Goal: Information Seeking & Learning: Learn about a topic

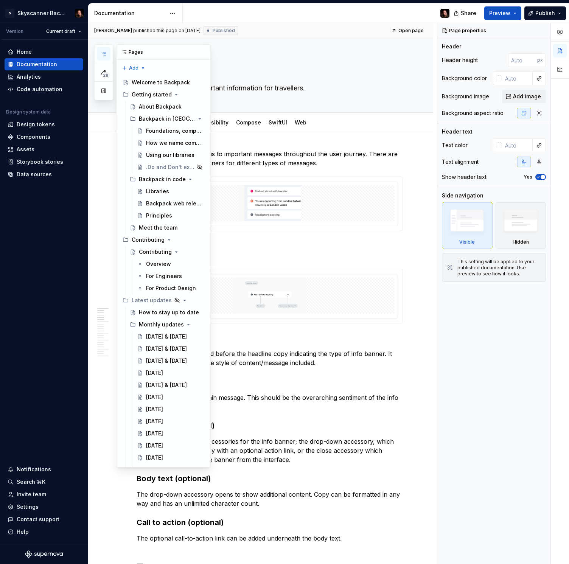
click at [99, 53] on button "button" at bounding box center [104, 54] width 14 height 14
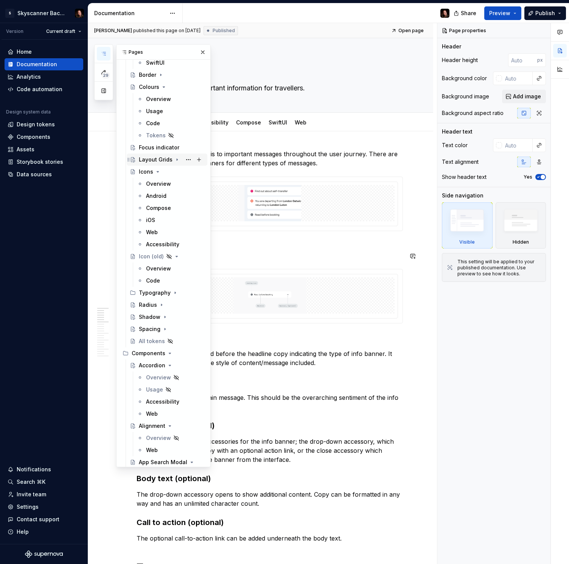
scroll to position [607, 0]
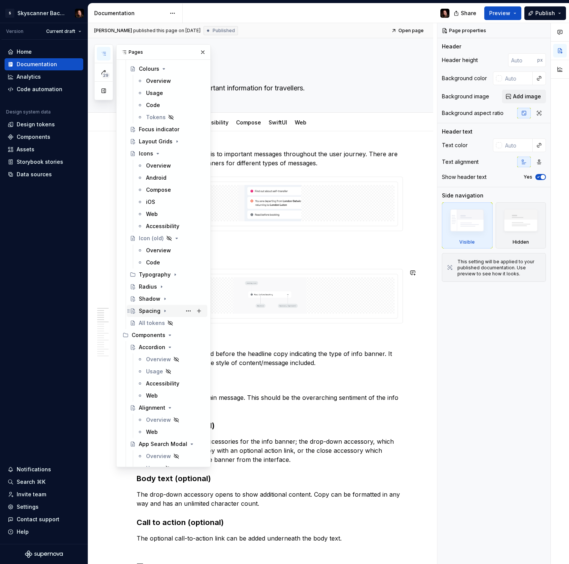
click at [153, 313] on div "Spacing" at bounding box center [150, 311] width 22 height 8
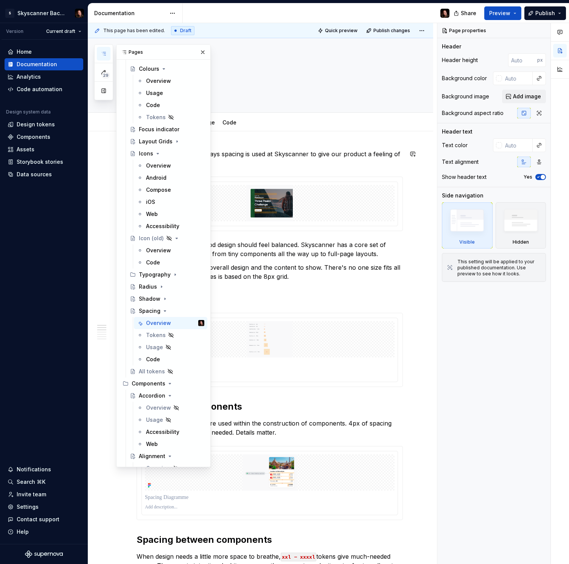
click at [400, 161] on p "There are a number of ways spacing is used at Skyscanner to give our product a …" at bounding box center [270, 159] width 267 height 18
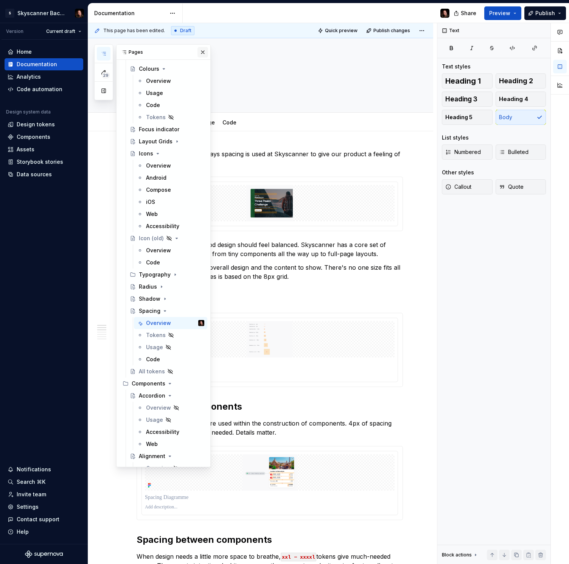
click at [205, 53] on button "button" at bounding box center [203, 52] width 11 height 11
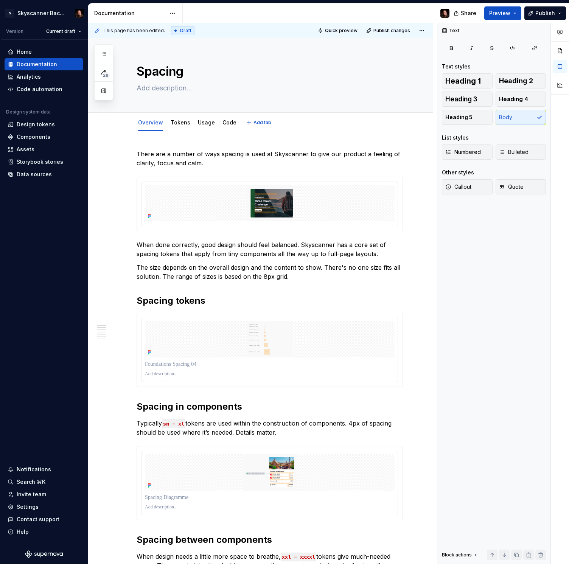
type textarea "*"
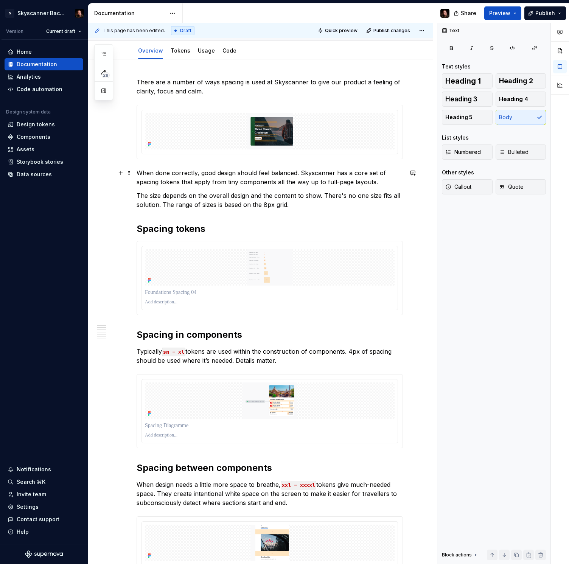
scroll to position [95, 0]
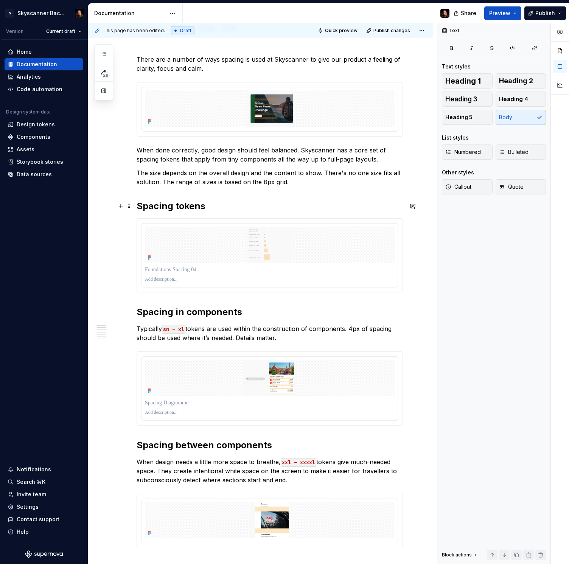
click at [226, 207] on h2 "Spacing tokens" at bounding box center [270, 206] width 267 height 12
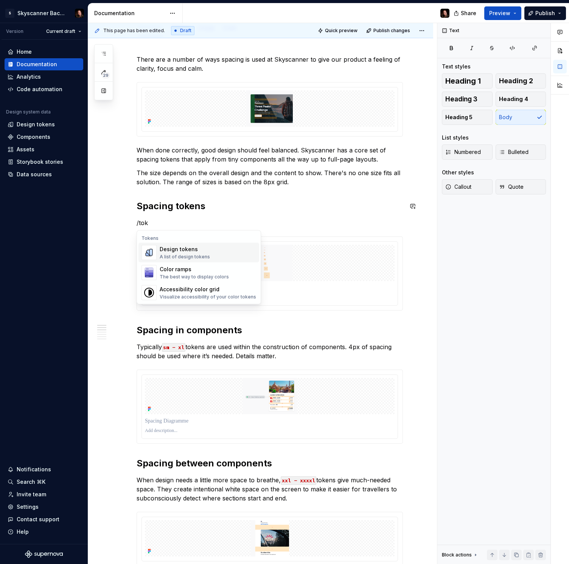
click at [196, 248] on div "Design tokens" at bounding box center [185, 250] width 50 height 8
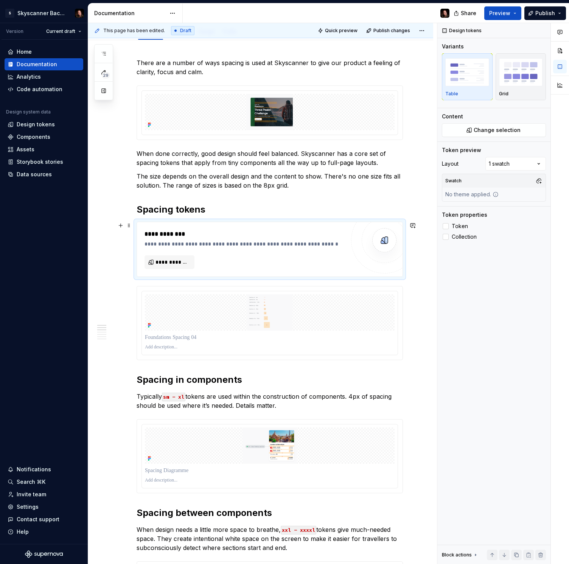
scroll to position [92, 0]
click at [167, 262] on span "**********" at bounding box center [173, 262] width 34 height 8
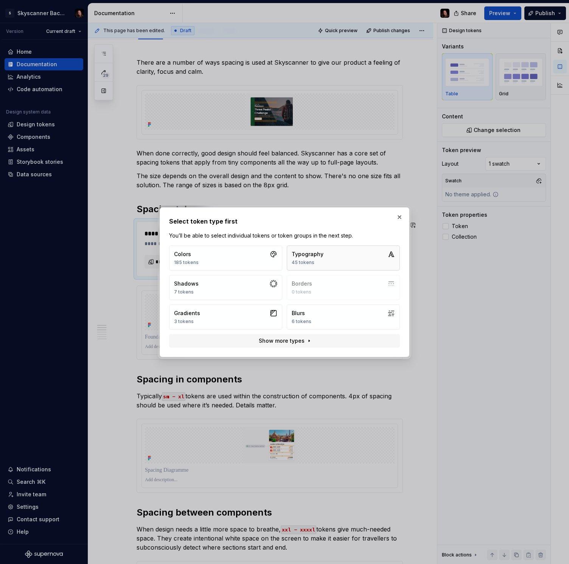
scroll to position [93, 0]
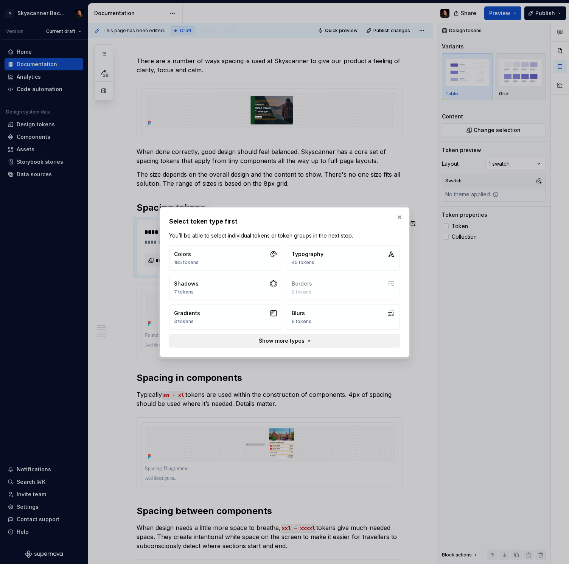
click at [301, 340] on span "Show more types" at bounding box center [282, 341] width 46 height 8
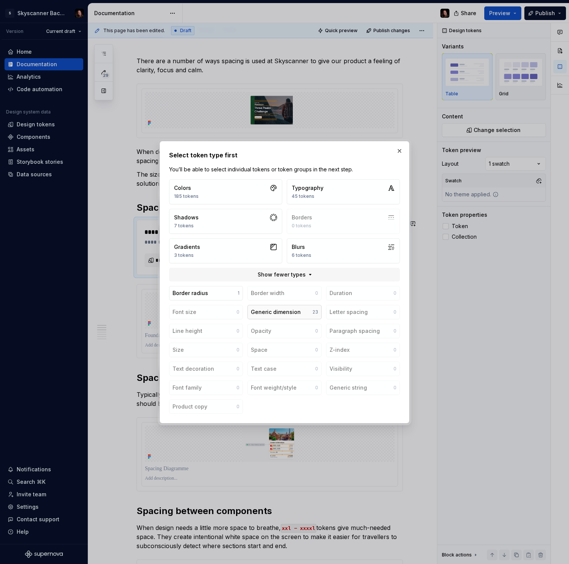
click at [296, 312] on div "Generic dimension" at bounding box center [276, 313] width 50 height 8
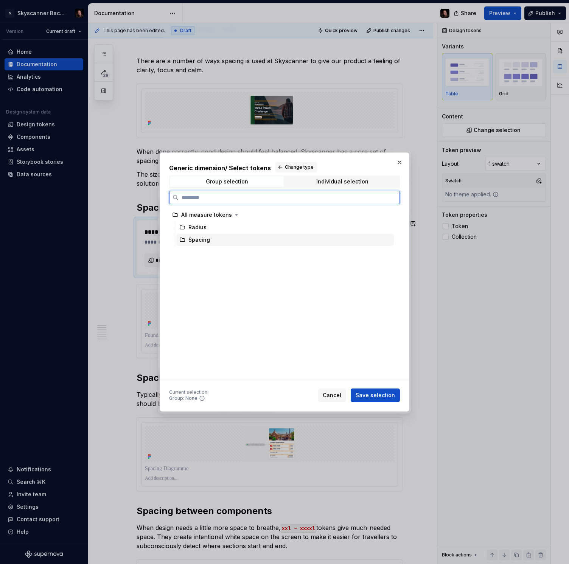
click at [201, 240] on div "Spacing" at bounding box center [200, 240] width 22 height 8
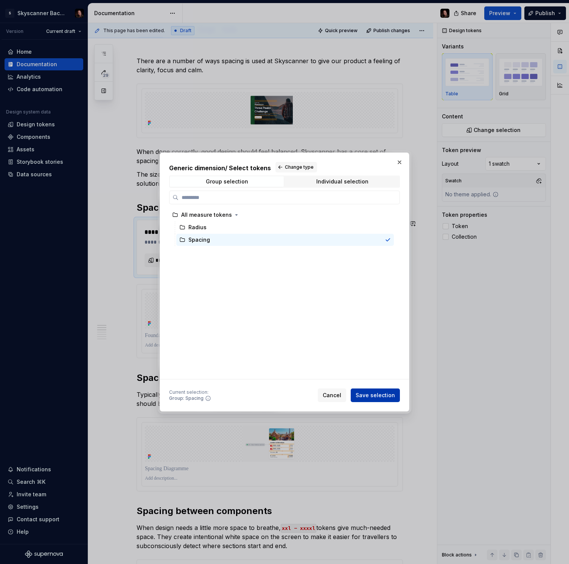
click at [384, 395] on span "Save selection" at bounding box center [375, 396] width 39 height 8
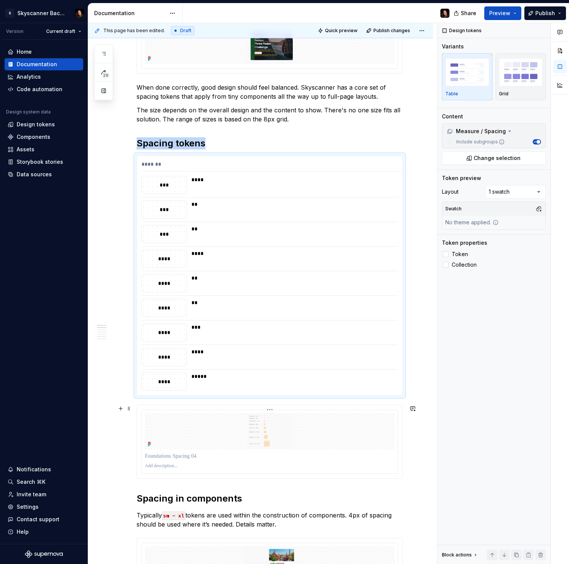
scroll to position [164, 0]
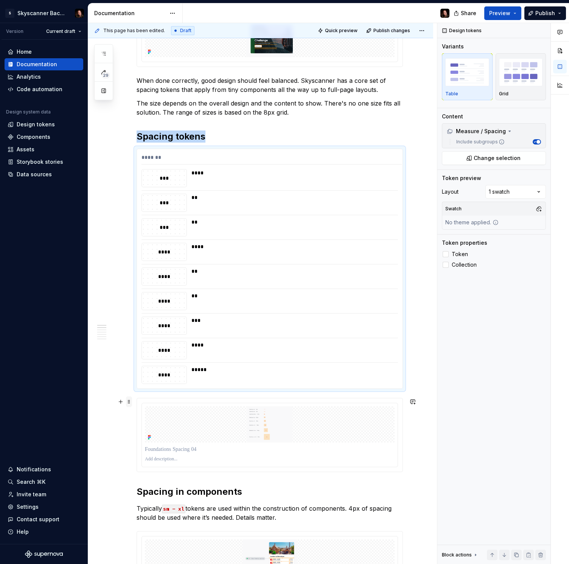
click at [130, 402] on span at bounding box center [129, 402] width 6 height 11
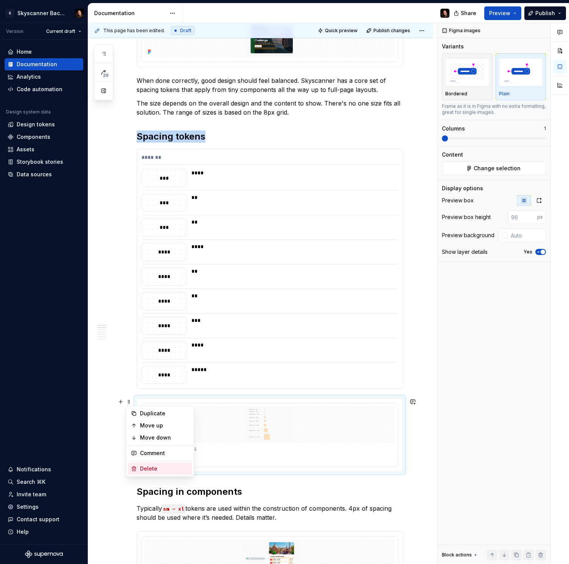
click at [156, 468] on div "Delete" at bounding box center [164, 469] width 49 height 8
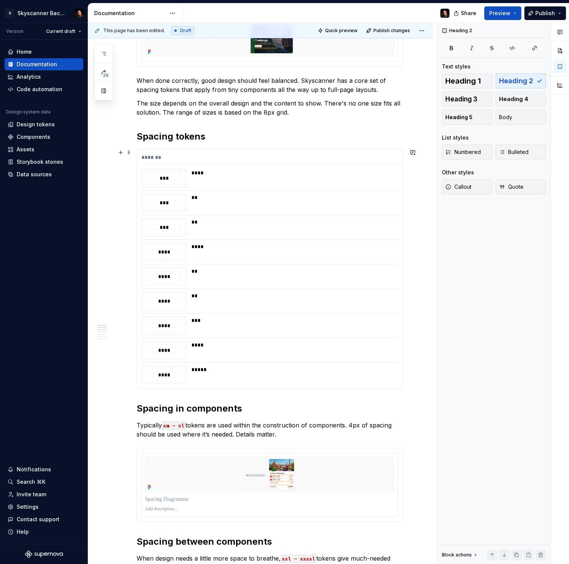
scroll to position [163, 0]
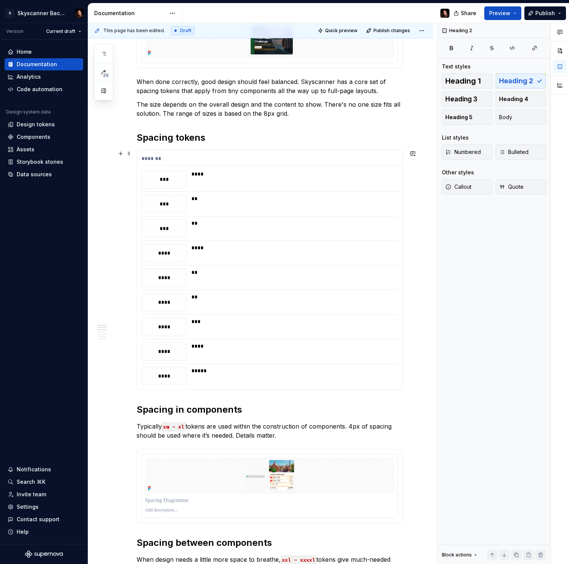
click at [288, 161] on div "*******" at bounding box center [272, 160] width 260 height 11
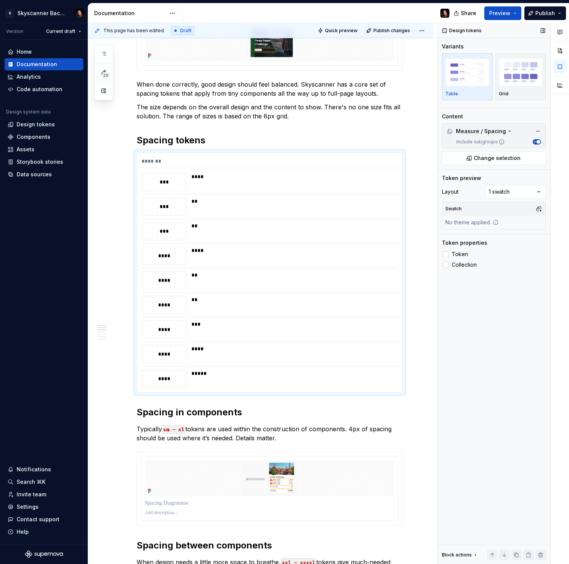
scroll to position [157, 0]
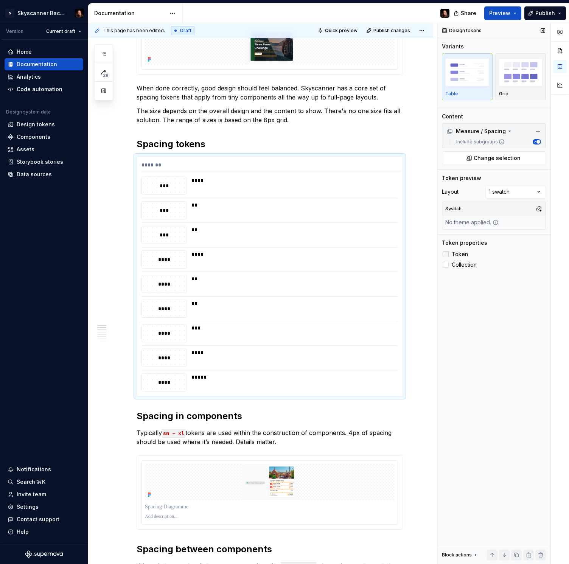
click at [447, 256] on div at bounding box center [446, 254] width 6 height 6
click at [446, 254] on icon at bounding box center [446, 254] width 0 height 0
click at [446, 264] on div at bounding box center [446, 265] width 6 height 6
click at [513, 80] on img "button" at bounding box center [521, 72] width 44 height 28
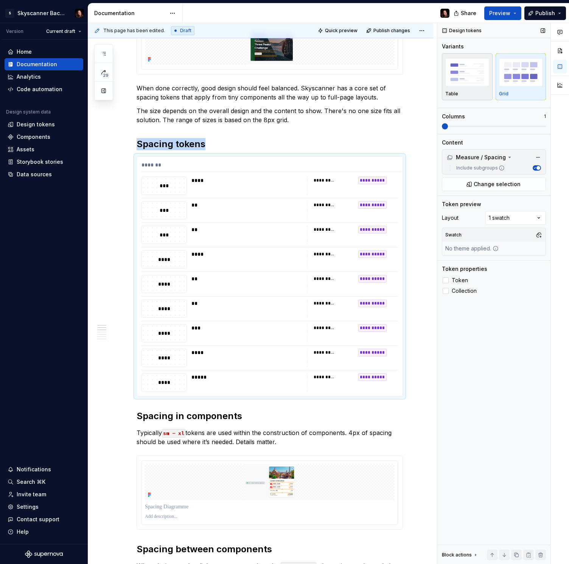
click at [451, 85] on img "button" at bounding box center [468, 72] width 44 height 28
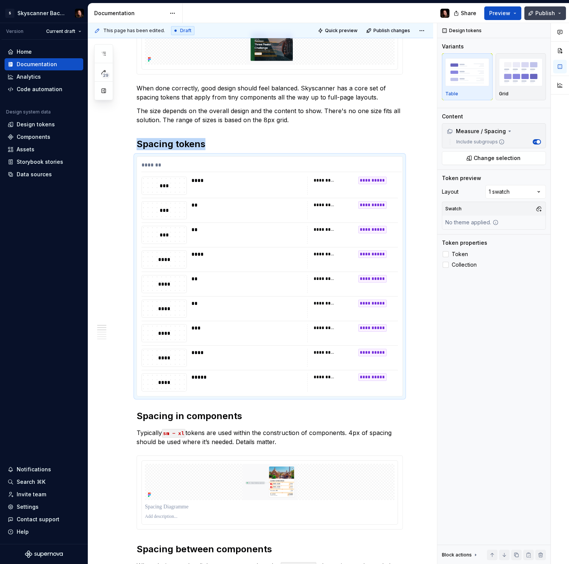
click at [542, 12] on span "Publish" at bounding box center [546, 13] width 20 height 8
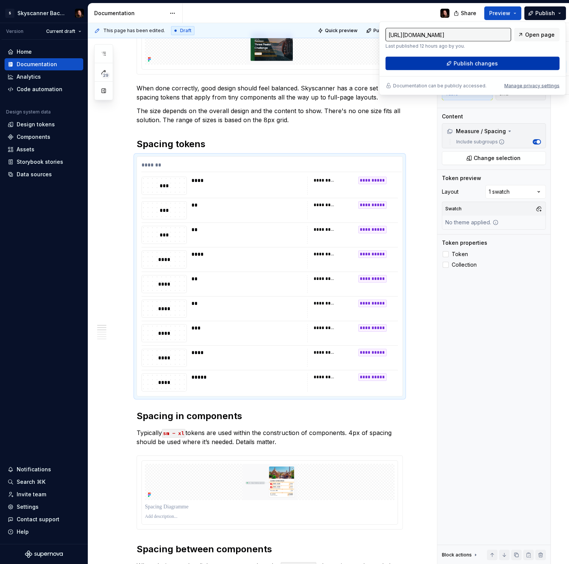
click at [525, 64] on button "Publish changes" at bounding box center [473, 64] width 174 height 14
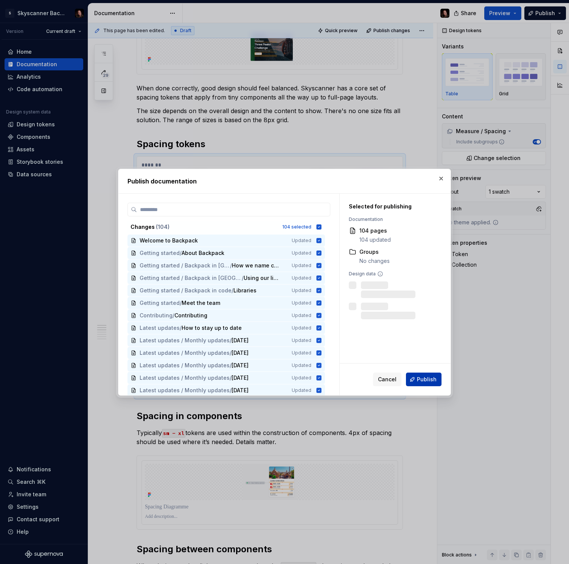
click at [423, 383] on span "Publish" at bounding box center [427, 380] width 20 height 8
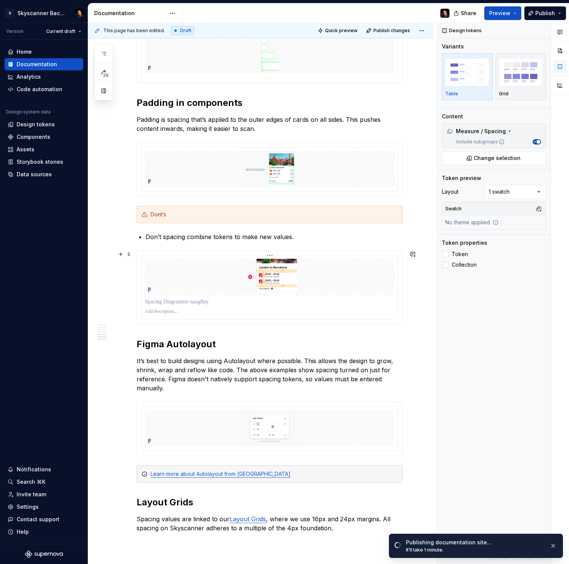
scroll to position [837, 0]
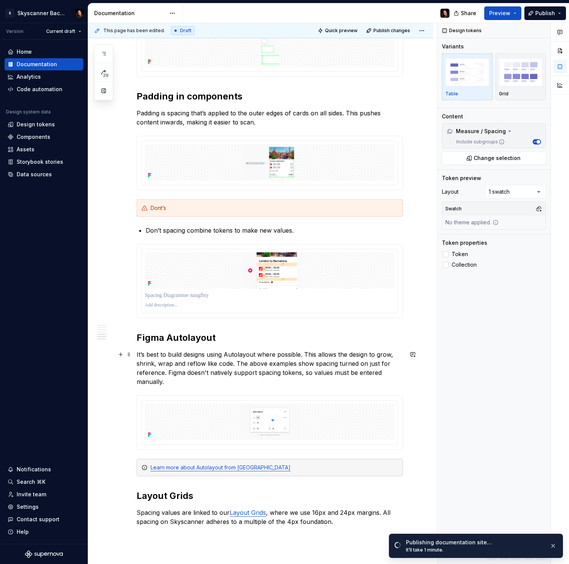
click at [238, 355] on p "It’s best to build designs using Autolayout where possible. This allows the des…" at bounding box center [270, 368] width 267 height 36
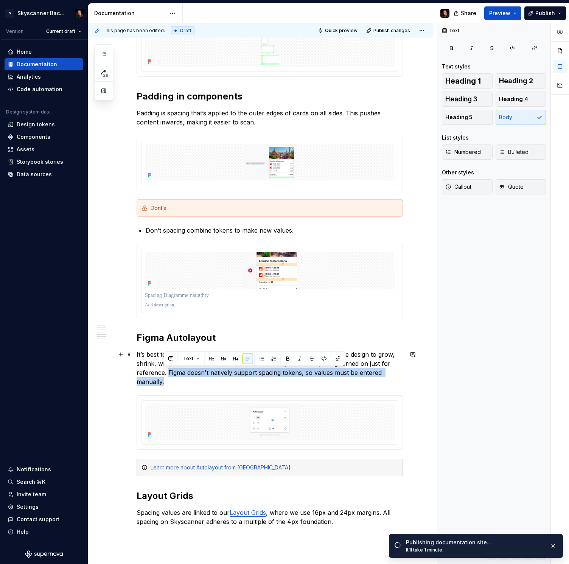
drag, startPoint x: 171, startPoint y: 379, endPoint x: 169, endPoint y: 374, distance: 5.6
click at [169, 374] on p "It’s best to build designs using auto-layout where possible. This allows the de…" at bounding box center [270, 368] width 267 height 36
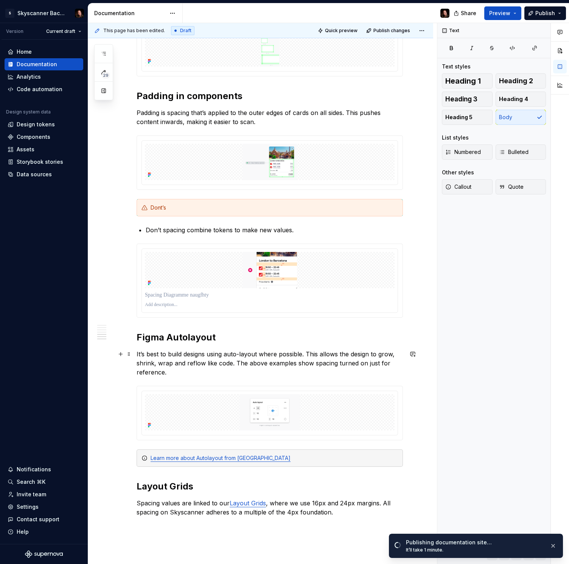
click at [235, 363] on p "It’s best to build designs using auto-layout where possible. This allows the de…" at bounding box center [270, 363] width 267 height 27
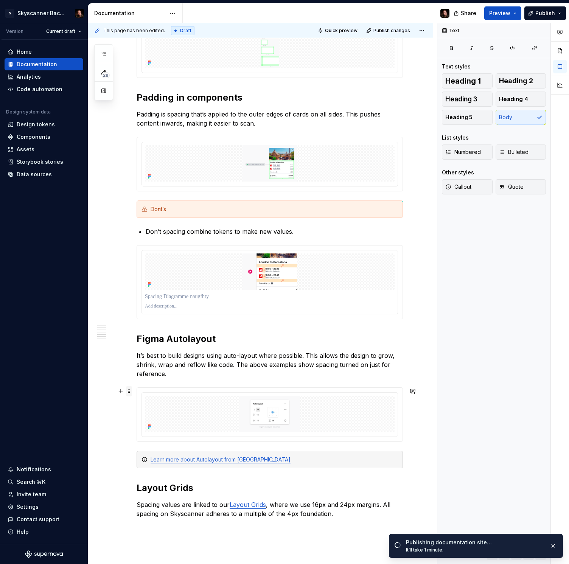
click at [128, 391] on span at bounding box center [129, 391] width 6 height 11
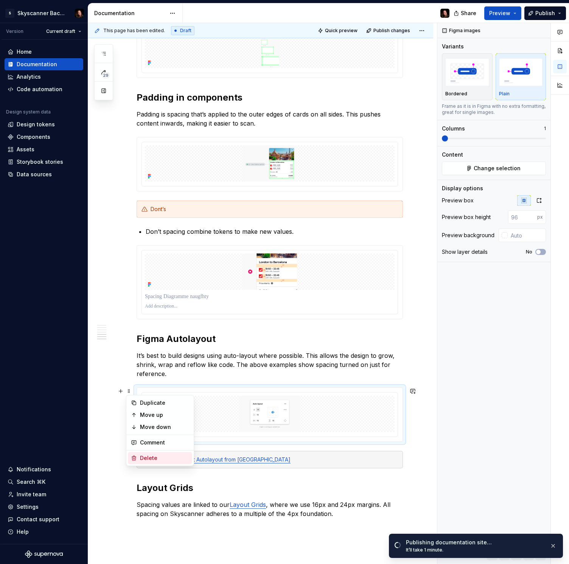
click at [149, 455] on div "Delete" at bounding box center [164, 459] width 49 height 8
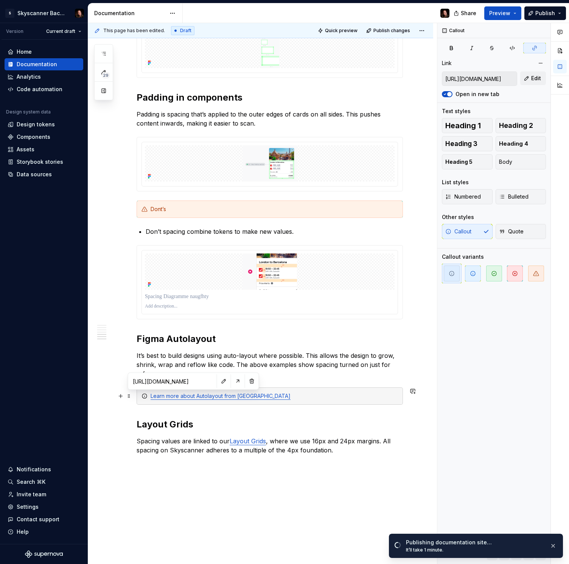
click at [185, 399] on link "Learn more about Autolayout from Figma" at bounding box center [221, 396] width 140 height 6
click at [233, 383] on button "button" at bounding box center [238, 381] width 11 height 11
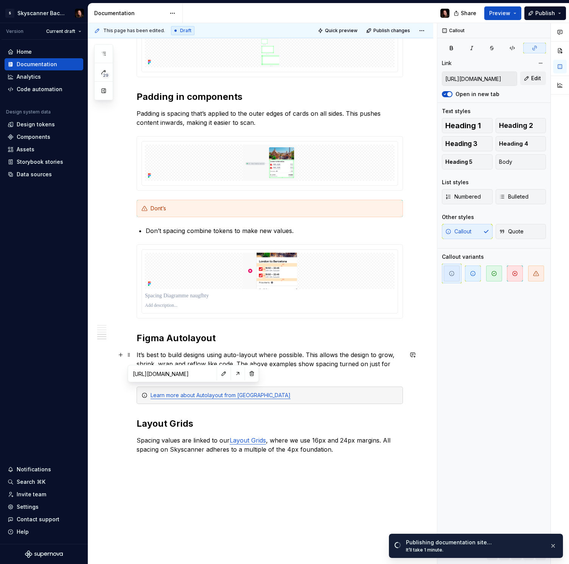
scroll to position [918, 0]
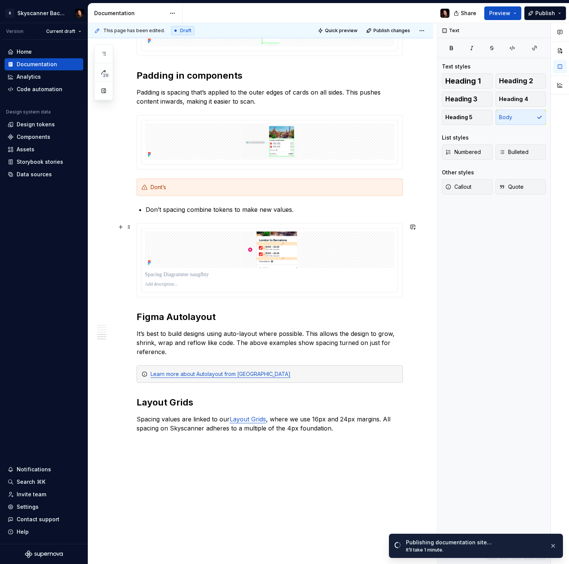
scroll to position [856, 0]
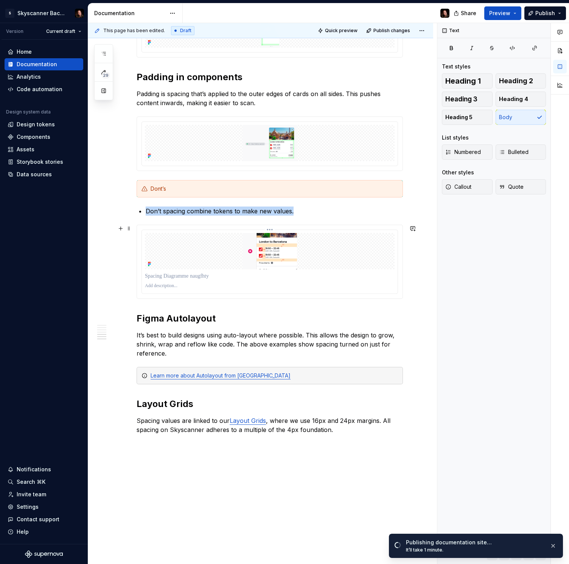
click at [325, 256] on img at bounding box center [270, 251] width 250 height 36
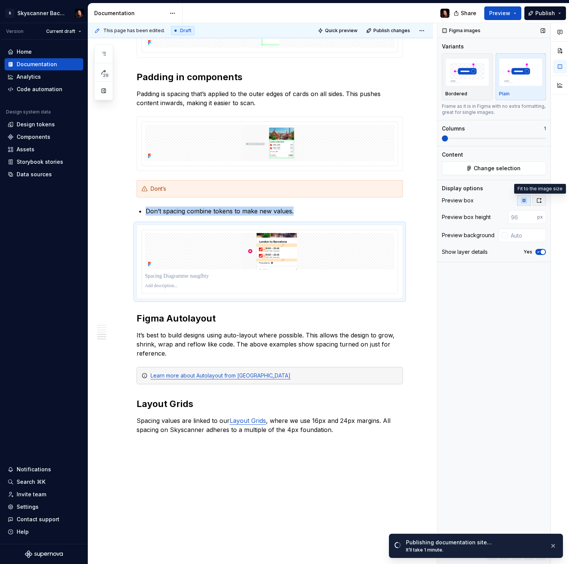
click at [539, 201] on icon "button" at bounding box center [539, 201] width 6 height 6
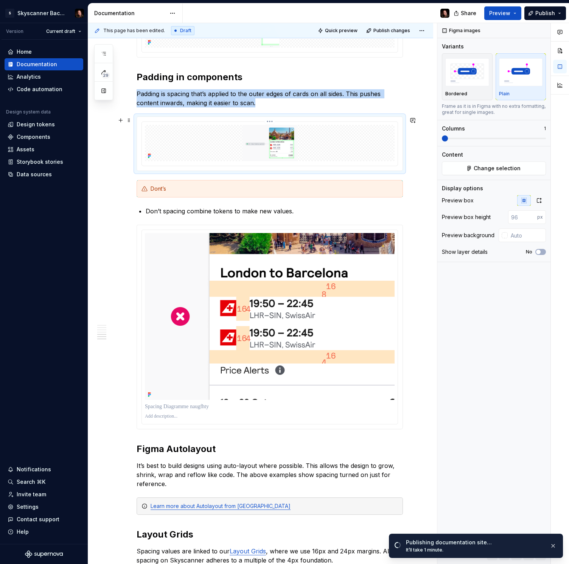
click at [342, 151] on img at bounding box center [270, 143] width 250 height 36
click at [539, 199] on icon "button" at bounding box center [539, 201] width 6 height 6
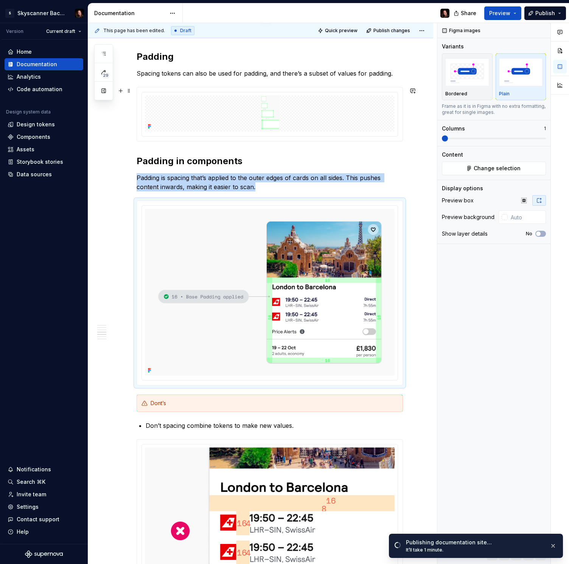
scroll to position [591, 0]
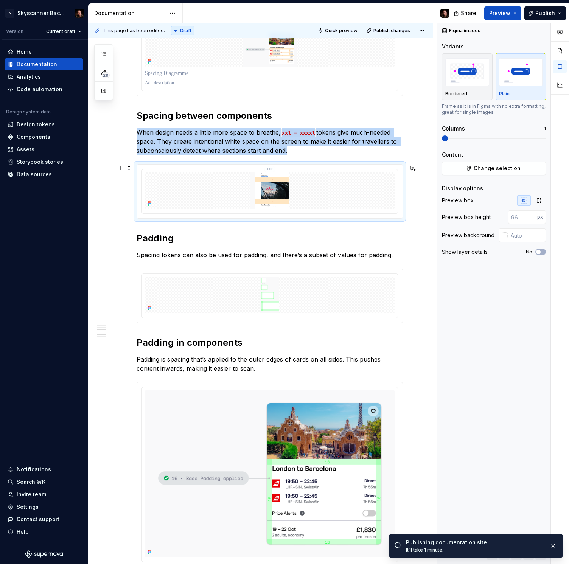
click at [318, 207] on img at bounding box center [270, 191] width 250 height 36
drag, startPoint x: 538, startPoint y: 201, endPoint x: 490, endPoint y: 214, distance: 49.4
click at [538, 201] on icon "button" at bounding box center [539, 201] width 6 height 6
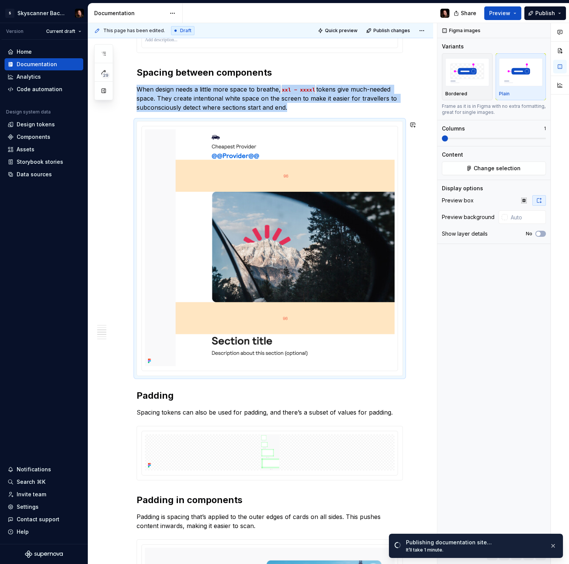
scroll to position [670, 0]
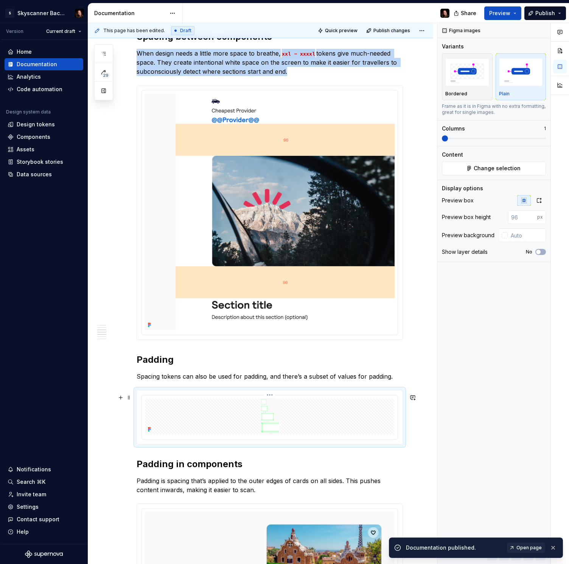
drag, startPoint x: 295, startPoint y: 423, endPoint x: 303, endPoint y: 420, distance: 9.0
click at [295, 423] on img at bounding box center [270, 417] width 250 height 36
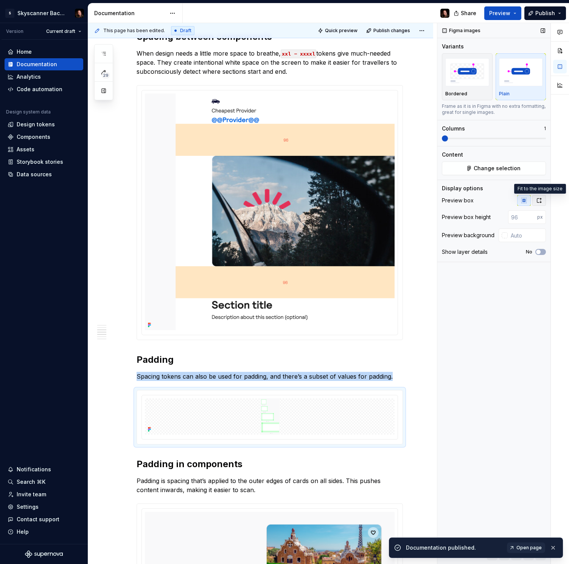
click at [538, 200] on icon "button" at bounding box center [539, 201] width 6 height 6
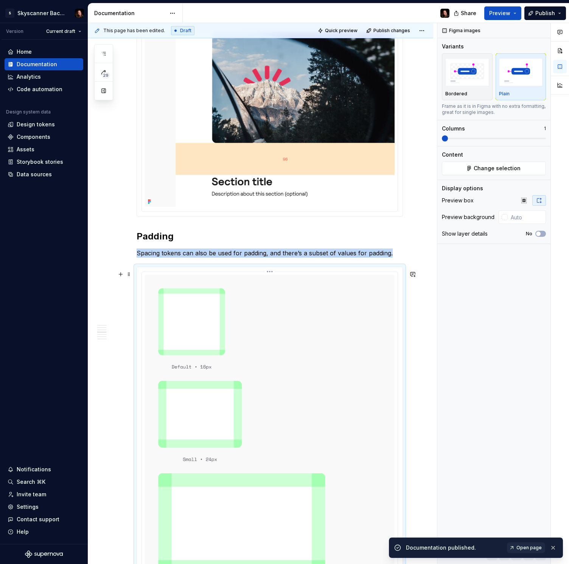
scroll to position [869, 0]
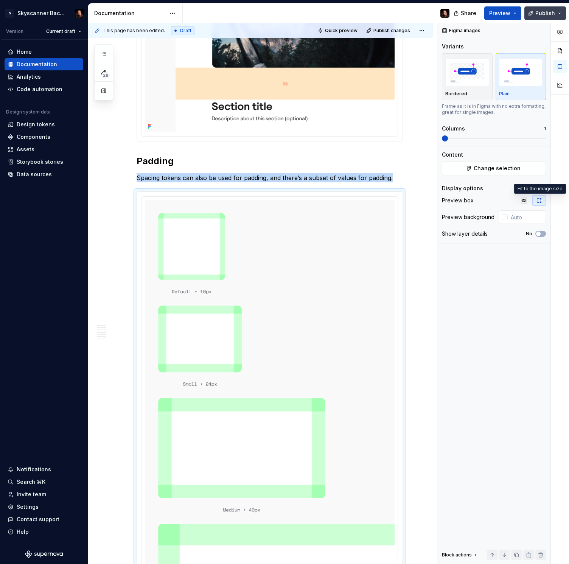
click at [553, 15] on span "Publish" at bounding box center [546, 13] width 20 height 8
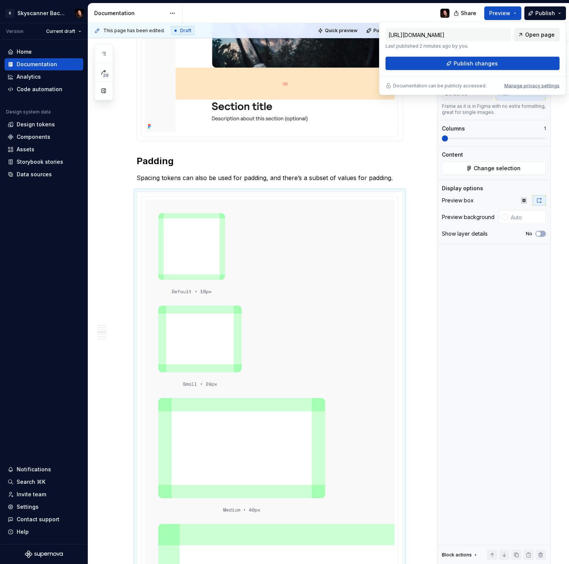
click at [546, 34] on span "Open page" at bounding box center [540, 35] width 30 height 8
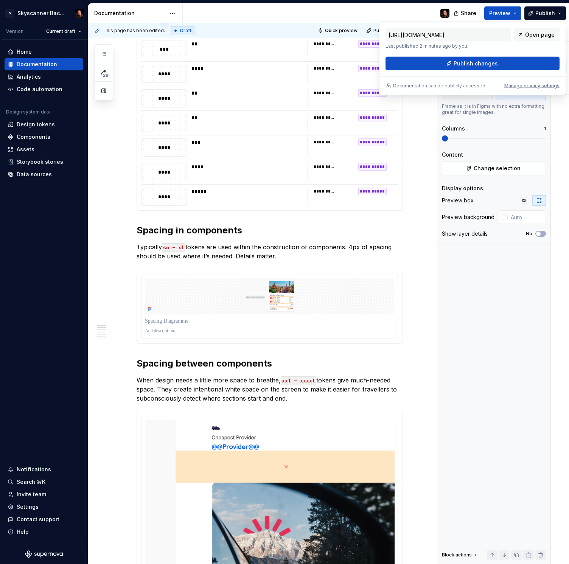
scroll to position [0, 0]
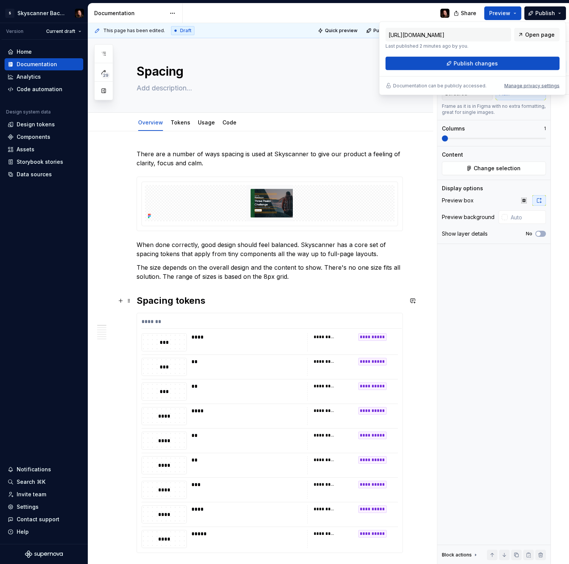
click at [221, 300] on h2 "Spacing tokens" at bounding box center [270, 301] width 267 height 12
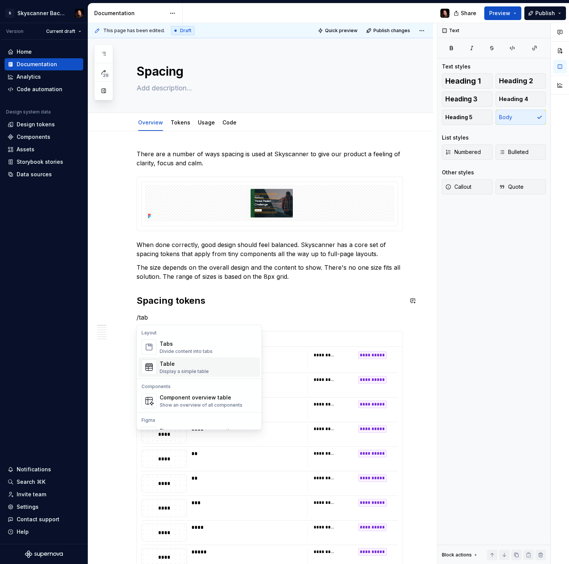
click at [170, 366] on div "Table" at bounding box center [184, 364] width 49 height 8
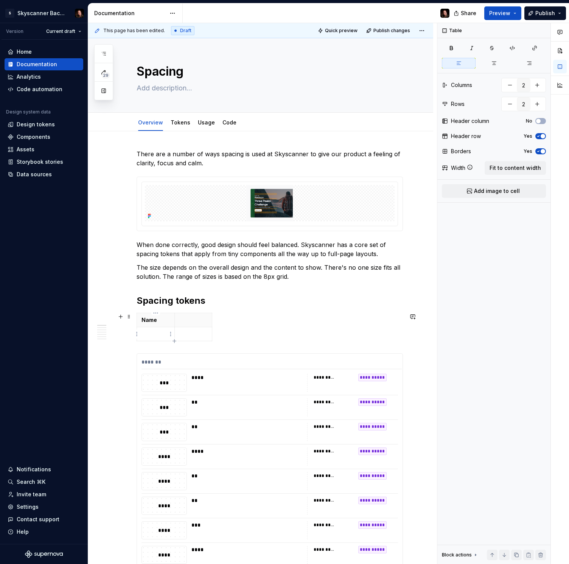
click at [155, 334] on p at bounding box center [156, 335] width 28 height 8
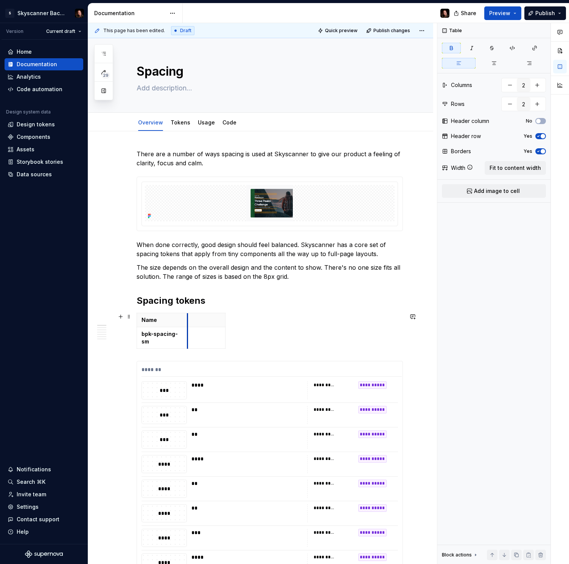
drag, startPoint x: 174, startPoint y: 321, endPoint x: 190, endPoint y: 320, distance: 15.9
click at [190, 320] on th at bounding box center [207, 320] width 38 height 14
drag, startPoint x: 183, startPoint y: 333, endPoint x: 151, endPoint y: 326, distance: 33.3
click at [141, 333] on td "bpk-spacing-sm" at bounding box center [163, 338] width 53 height 22
click at [161, 320] on button "button" at bounding box center [162, 321] width 11 height 11
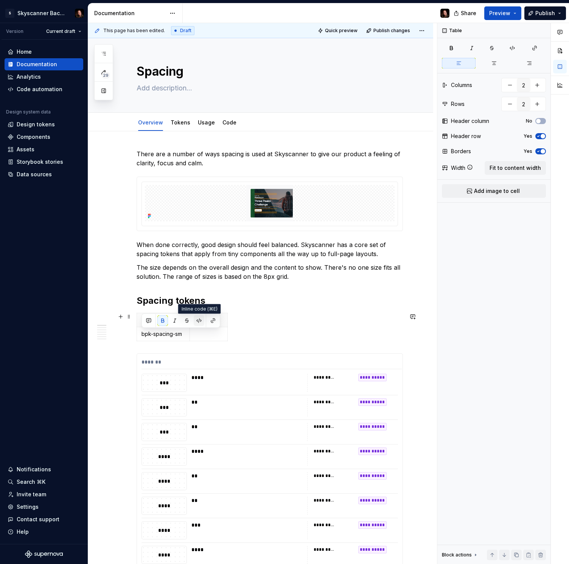
click at [197, 320] on button "button" at bounding box center [199, 321] width 11 height 11
click at [198, 335] on p at bounding box center [209, 335] width 28 height 8
type textarea "*"
drag, startPoint x: 178, startPoint y: 336, endPoint x: 147, endPoint y: 334, distance: 31.9
click at [142, 337] on code "bpk-spacing-sm" at bounding box center [161, 335] width 39 height 8
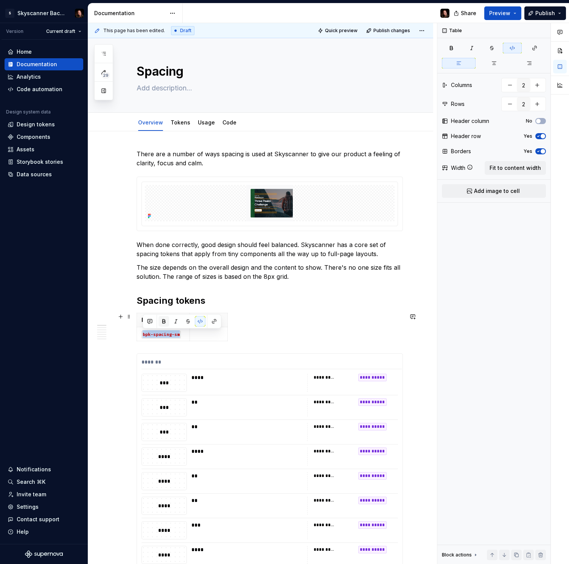
click at [164, 321] on button "button" at bounding box center [164, 322] width 11 height 11
click at [164, 322] on button "button" at bounding box center [164, 322] width 11 height 11
click at [182, 335] on p "bpk-spacing-sm" at bounding box center [164, 335] width 44 height 8
click at [198, 335] on p at bounding box center [209, 335] width 28 height 8
click at [200, 321] on p at bounding box center [209, 321] width 28 height 8
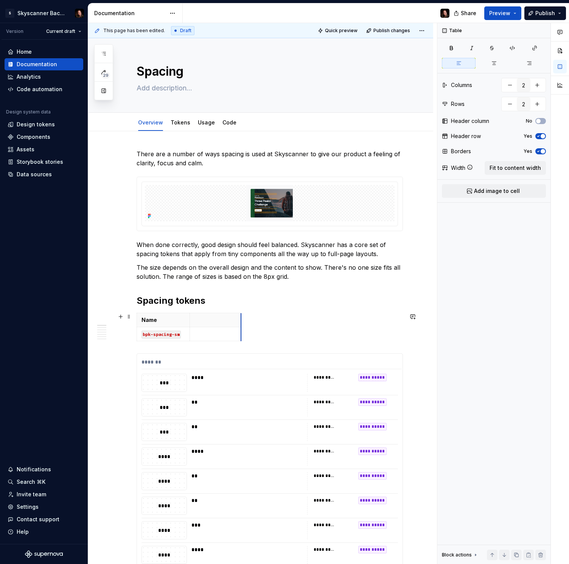
drag, startPoint x: 227, startPoint y: 319, endPoint x: 240, endPoint y: 319, distance: 13.6
click at [211, 335] on p at bounding box center [216, 335] width 42 height 8
click at [271, 337] on div "Name Value in pixels bpk-spacing-sm 4px" at bounding box center [270, 328] width 267 height 31
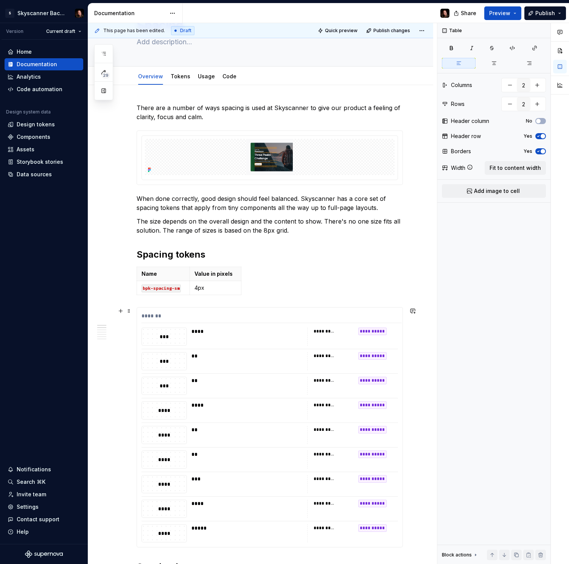
scroll to position [101, 0]
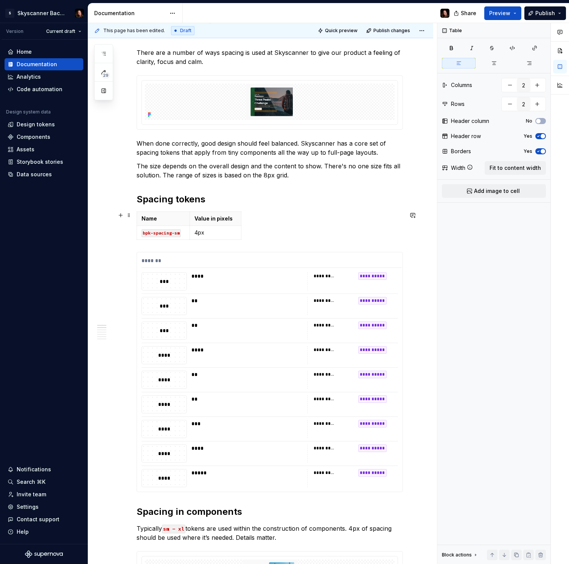
click at [279, 234] on div "Name Value in pixels bpk-spacing-sm 4px" at bounding box center [270, 227] width 267 height 31
click at [226, 235] on p "4px" at bounding box center [216, 233] width 42 height 8
click at [191, 241] on div "Name Value in pixels bpk-spacing-sm 4px" at bounding box center [270, 227] width 267 height 31
click at [207, 235] on p "4px" at bounding box center [216, 233] width 42 height 8
click at [189, 238] on icon "button" at bounding box center [188, 239] width 3 height 3
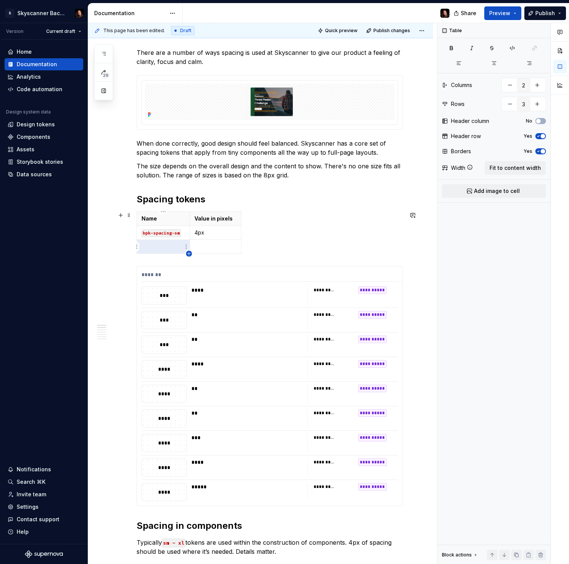
click at [189, 253] on icon "button" at bounding box center [189, 254] width 6 height 6
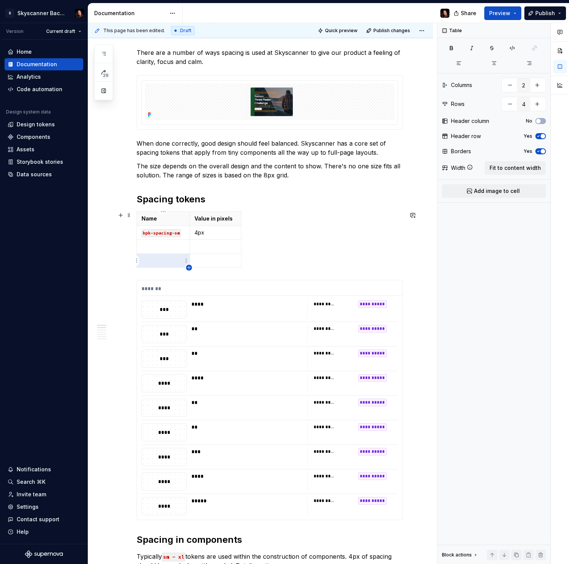
click at [189, 267] on icon "button" at bounding box center [189, 268] width 6 height 6
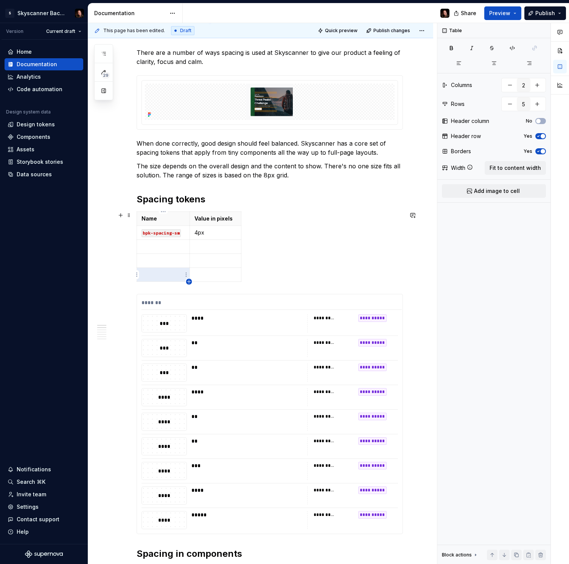
click at [189, 281] on icon "button" at bounding box center [189, 282] width 6 height 6
type input "6"
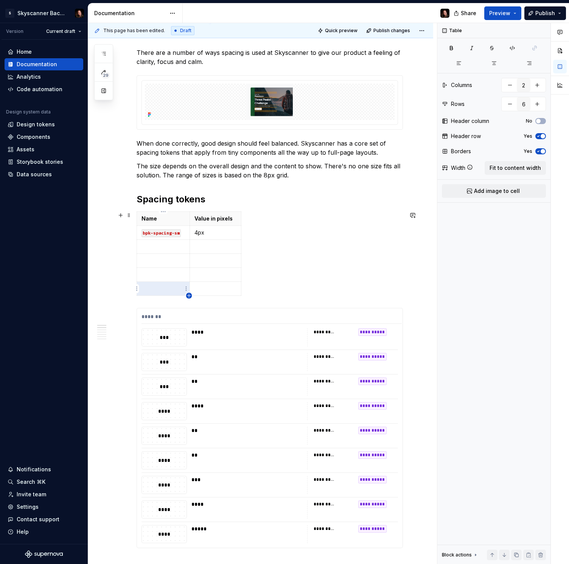
click at [186, 297] on icon "button" at bounding box center [189, 296] width 6 height 6
click at [162, 250] on p at bounding box center [164, 247] width 44 height 8
drag, startPoint x: 142, startPoint y: 246, endPoint x: 187, endPoint y: 244, distance: 44.7
click at [184, 246] on p "bpk-spacing-md" at bounding box center [164, 247] width 44 height 8
click at [198, 234] on button "button" at bounding box center [199, 233] width 11 height 11
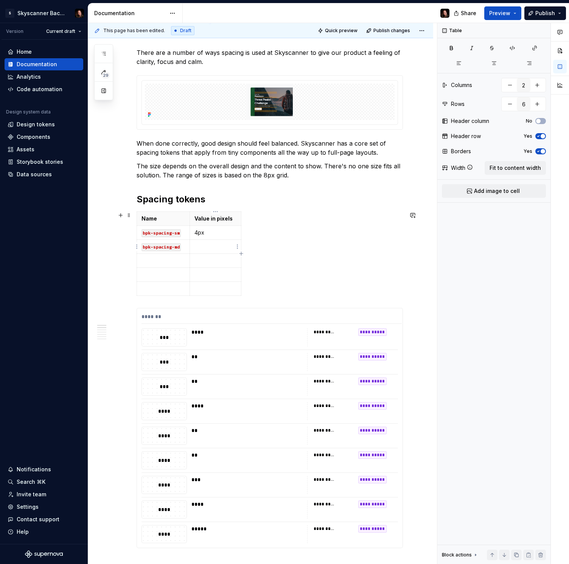
click at [206, 248] on p at bounding box center [216, 247] width 42 height 8
drag, startPoint x: 189, startPoint y: 216, endPoint x: 196, endPoint y: 217, distance: 6.9
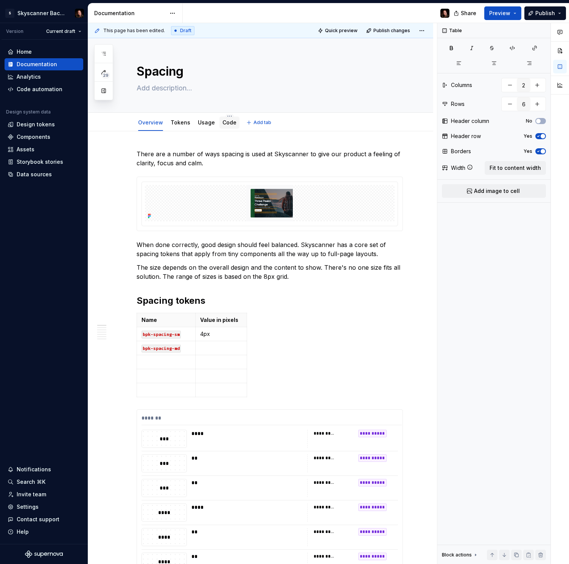
click at [226, 121] on link "Code" at bounding box center [230, 122] width 14 height 6
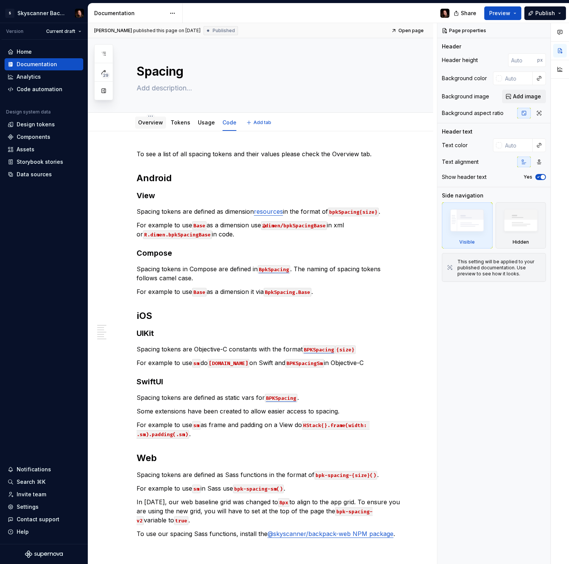
click at [151, 123] on link "Overview" at bounding box center [150, 122] width 25 height 6
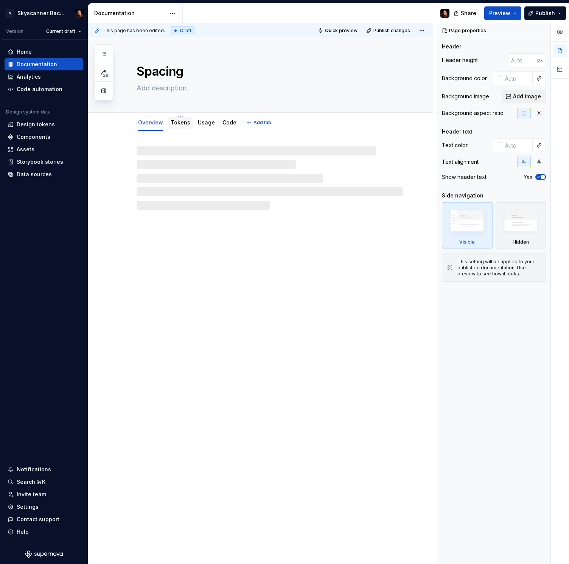
click at [179, 123] on link "Tokens" at bounding box center [181, 122] width 20 height 6
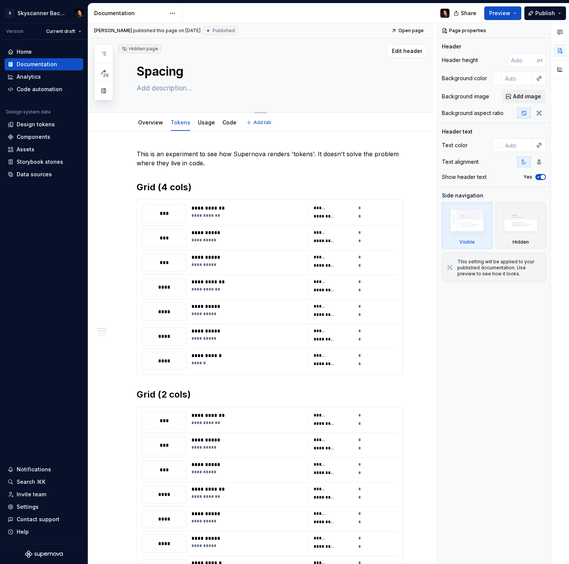
scroll to position [0, 0]
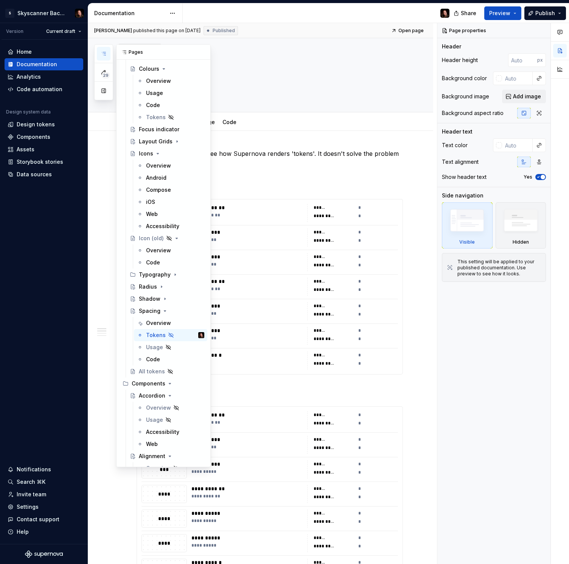
click at [108, 53] on button "button" at bounding box center [104, 54] width 14 height 14
click at [325, 157] on p "This is an experiment to see how Supernova renders 'tokens'. It doesn't solve t…" at bounding box center [270, 158] width 267 height 18
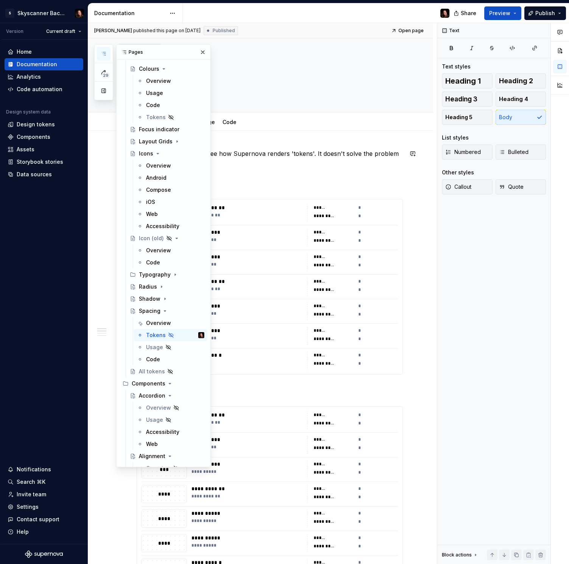
click at [317, 151] on p "This is an experiment to see how Supernova renders 'tokens'. It doesn't solve t…" at bounding box center [270, 158] width 267 height 18
drag, startPoint x: 202, startPoint y: 53, endPoint x: 214, endPoint y: 78, distance: 26.9
click at [202, 53] on button "button" at bounding box center [203, 52] width 11 height 11
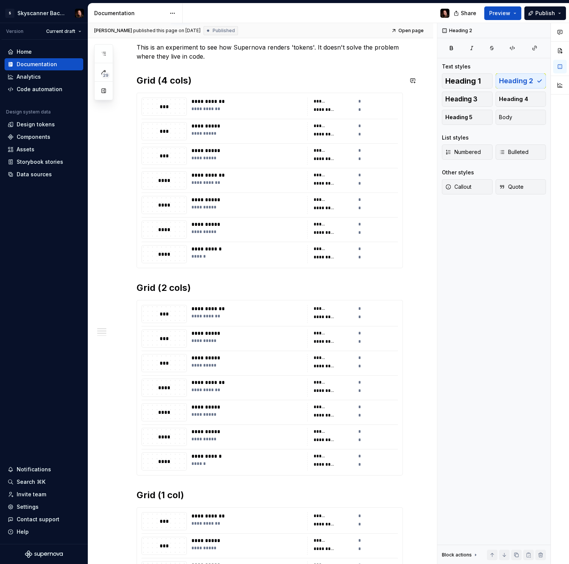
scroll to position [0, 0]
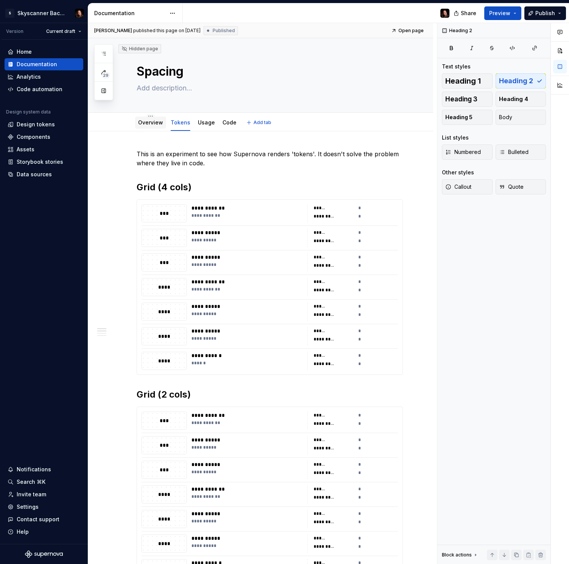
click at [151, 123] on link "Overview" at bounding box center [150, 122] width 25 height 6
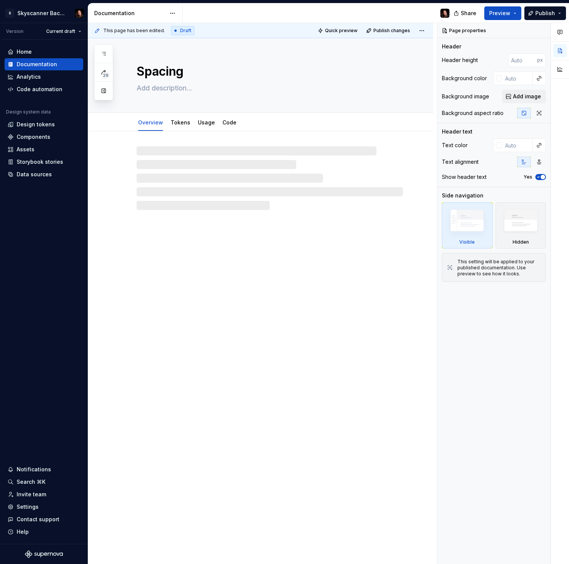
type textarea "*"
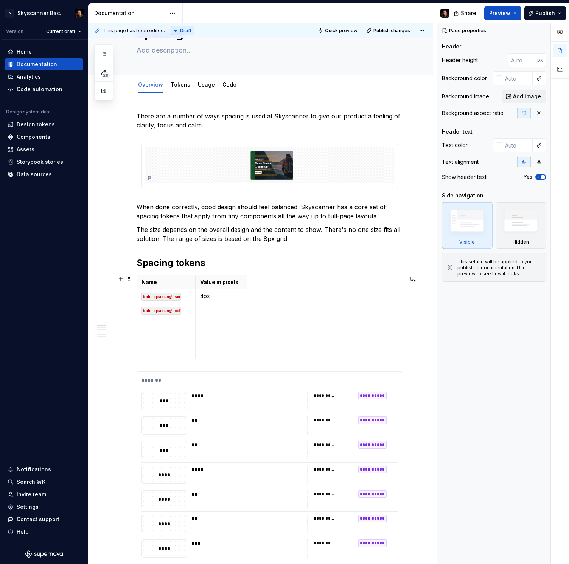
scroll to position [107, 0]
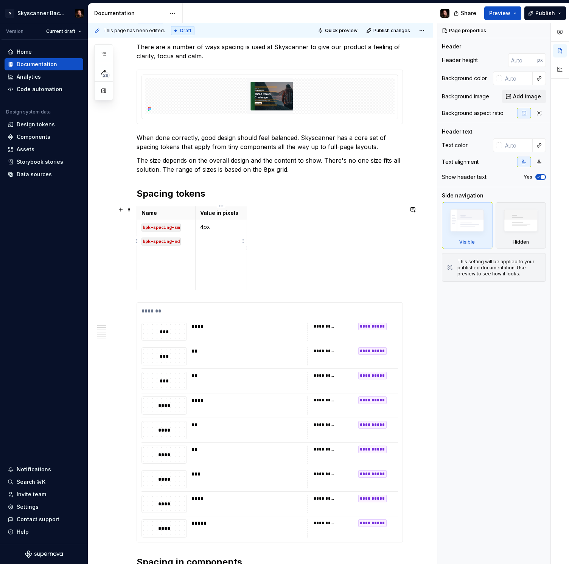
click at [222, 245] on td at bounding box center [221, 241] width 51 height 14
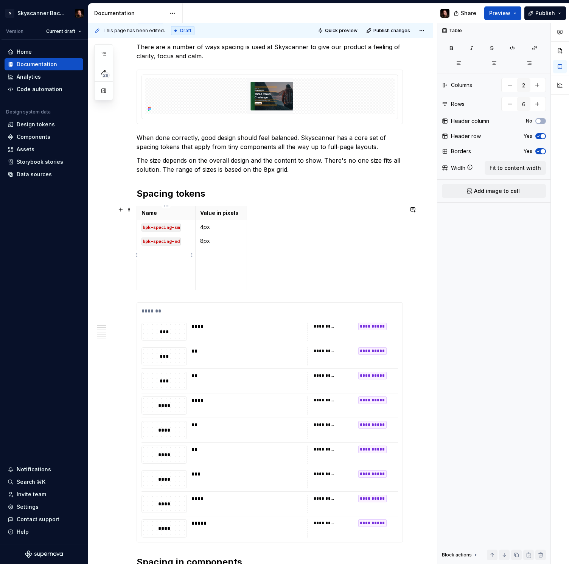
click at [168, 256] on p at bounding box center [166, 255] width 49 height 8
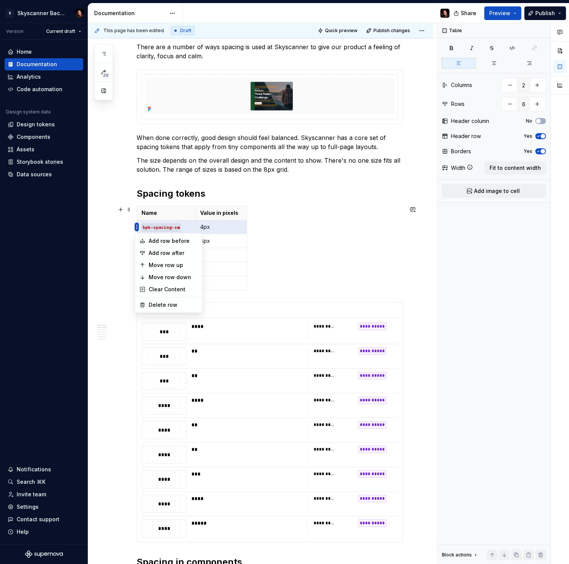
click at [137, 226] on html "S Skyscanner Backpack Version Current draft Home Documentation Analytics Code a…" at bounding box center [284, 282] width 569 height 564
click at [179, 266] on div "Move row up" at bounding box center [173, 266] width 49 height 8
click at [138, 226] on html "S Skyscanner Backpack Version Current draft Home Documentation Analytics Code a…" at bounding box center [284, 282] width 569 height 564
type textarea "*"
click at [181, 242] on div "Add row before" at bounding box center [173, 241] width 49 height 8
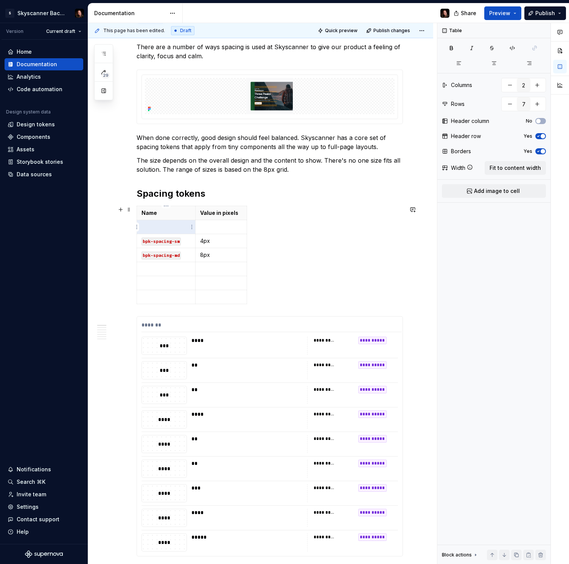
click at [171, 229] on p at bounding box center [166, 227] width 49 height 8
click at [203, 226] on p at bounding box center [221, 227] width 42 height 8
click at [151, 273] on p at bounding box center [166, 269] width 49 height 8
drag, startPoint x: 178, startPoint y: 258, endPoint x: 143, endPoint y: 258, distance: 35.2
click at [143, 258] on p "bpk-spacing-md" at bounding box center [166, 255] width 49 height 8
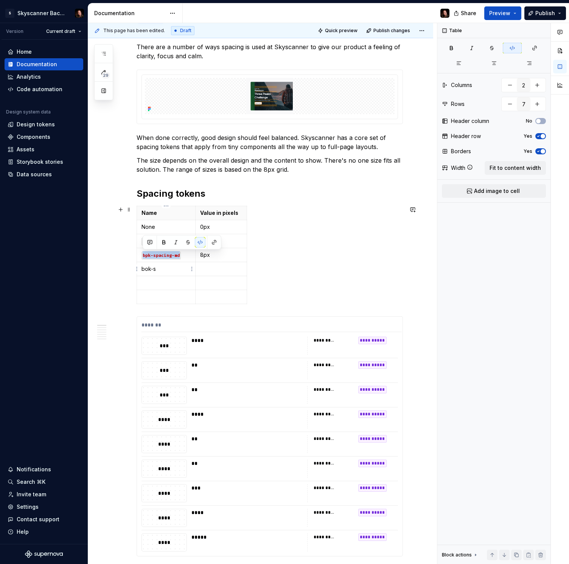
copy code "bpk-spacing-md"
drag, startPoint x: 158, startPoint y: 270, endPoint x: 143, endPoint y: 270, distance: 15.1
click at [143, 270] on p "bok-s" at bounding box center [166, 269] width 49 height 8
click at [214, 270] on p at bounding box center [221, 269] width 42 height 8
drag, startPoint x: 246, startPoint y: 212, endPoint x: 253, endPoint y: 212, distance: 6.1
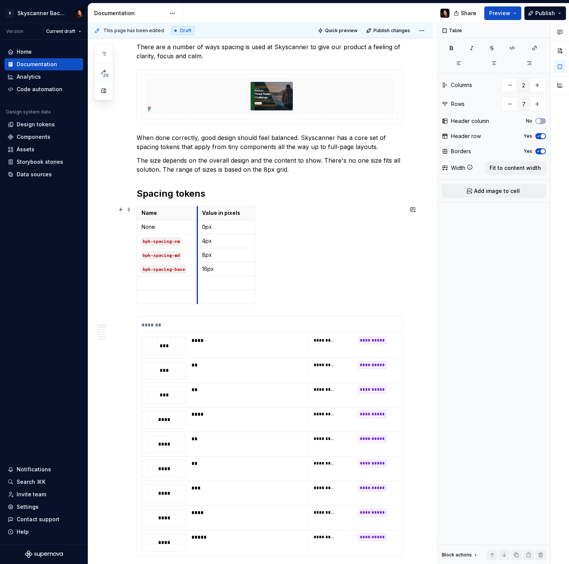
click at [199, 214] on th "Value in pixels" at bounding box center [227, 213] width 58 height 14
click at [174, 281] on p at bounding box center [168, 283] width 52 height 8
click at [218, 281] on p at bounding box center [227, 283] width 48 height 8
click at [165, 301] on p at bounding box center [168, 297] width 52 height 8
click at [195, 304] on icon "button" at bounding box center [196, 304] width 6 height 6
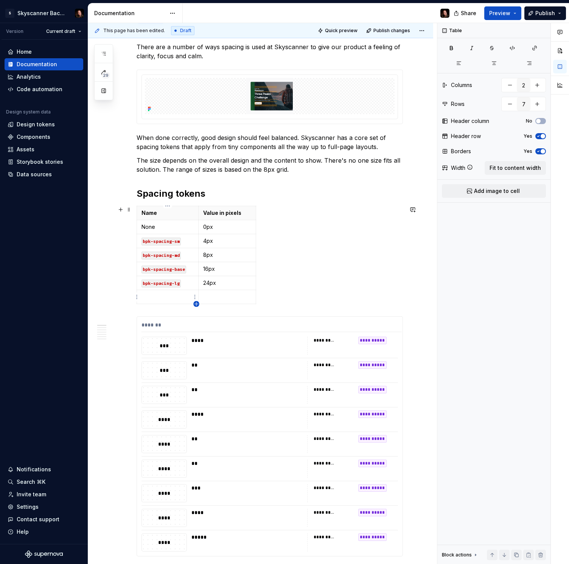
click at [196, 304] on icon "button" at bounding box center [196, 304] width 3 height 3
click at [196, 303] on icon "button" at bounding box center [196, 304] width 3 height 3
click at [189, 295] on p at bounding box center [168, 297] width 52 height 8
click at [173, 298] on p at bounding box center [168, 297] width 52 height 8
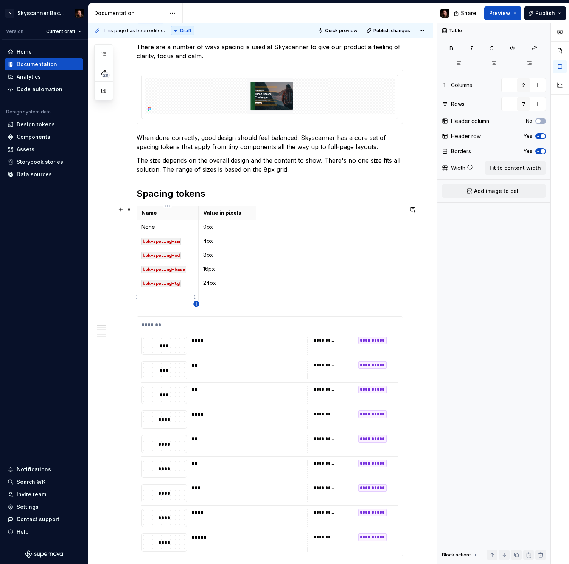
click at [196, 304] on icon "button" at bounding box center [196, 304] width 3 height 3
click at [169, 295] on p at bounding box center [168, 297] width 52 height 8
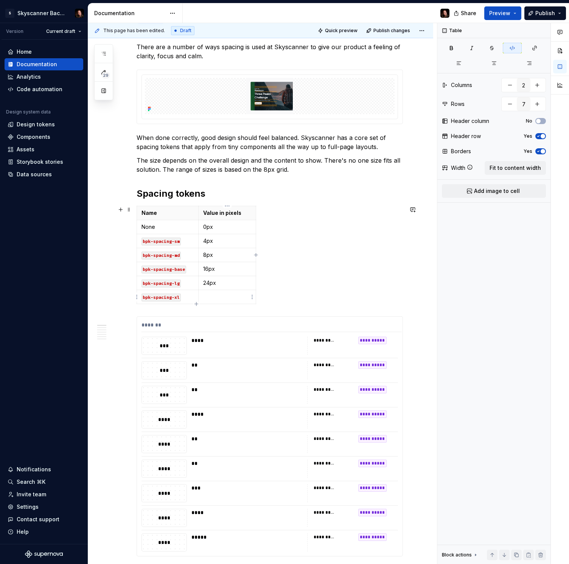
click at [212, 296] on p at bounding box center [227, 297] width 48 height 8
drag, startPoint x: 313, startPoint y: 290, endPoint x: 155, endPoint y: 287, distance: 157.9
click at [312, 290] on div "Name Value in pixels None 0px bpk-spacing-sm 4px bpk-spacing-md 8px bpk-spacing…" at bounding box center [270, 256] width 267 height 101
click at [136, 299] on html "S Skyscanner Backpack Version Current draft Home Documentation Analytics Code a…" at bounding box center [284, 282] width 569 height 564
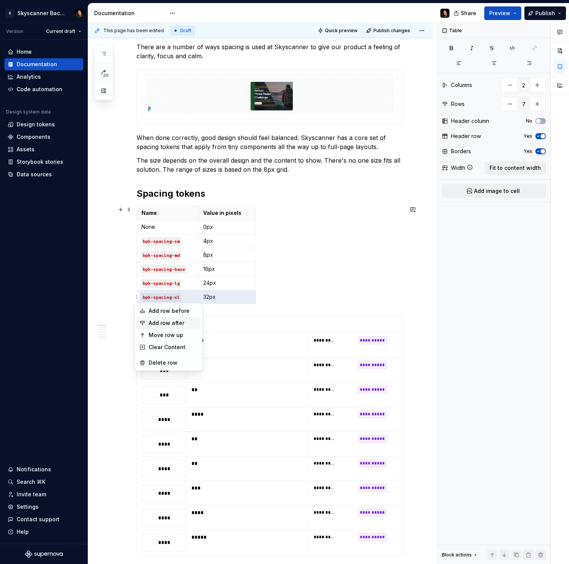
click at [172, 324] on div "Add row after" at bounding box center [173, 324] width 49 height 8
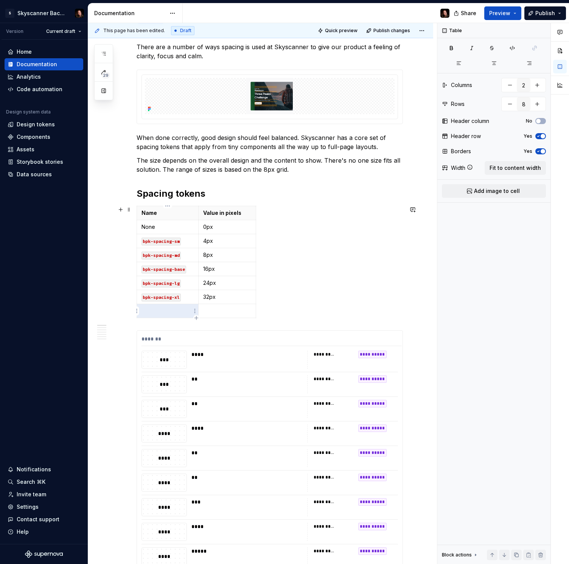
click at [158, 313] on p at bounding box center [168, 311] width 52 height 8
click at [195, 318] on div "Name Value in pixels None 0px bpk-spacing-sm 4px bpk-spacing-md 8px bpk-spacing…" at bounding box center [270, 263] width 267 height 115
click at [195, 313] on html "S Skyscanner Backpack Version Current draft Home Documentation Analytics Code a…" at bounding box center [284, 282] width 569 height 564
drag, startPoint x: 179, startPoint y: 309, endPoint x: 154, endPoint y: 312, distance: 25.9
click at [179, 309] on html "S Skyscanner Backpack Version Current draft Home Documentation Analytics Code a…" at bounding box center [284, 282] width 569 height 564
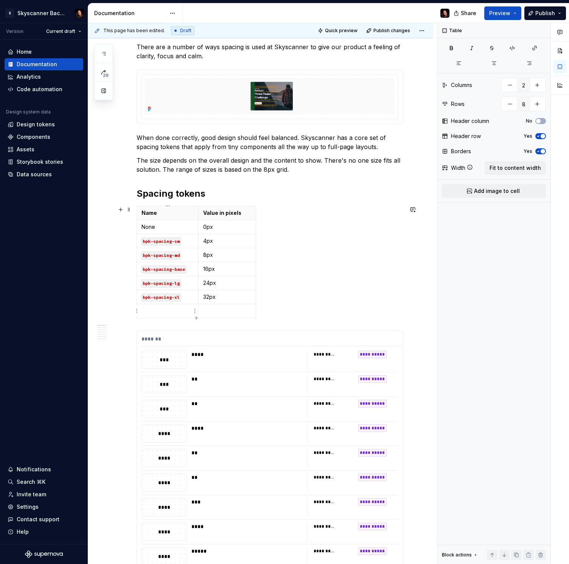
click at [153, 312] on p at bounding box center [168, 311] width 52 height 8
click at [197, 318] on icon "button" at bounding box center [196, 318] width 6 height 6
click at [136, 310] on html "S Skyscanner Backpack Version Current draft Home Documentation Analytics Code a…" at bounding box center [284, 282] width 569 height 564
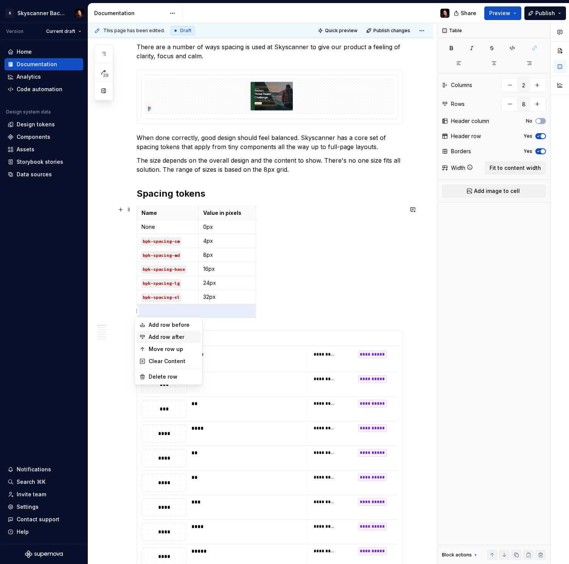
click at [180, 337] on div "Add row after" at bounding box center [173, 338] width 49 height 8
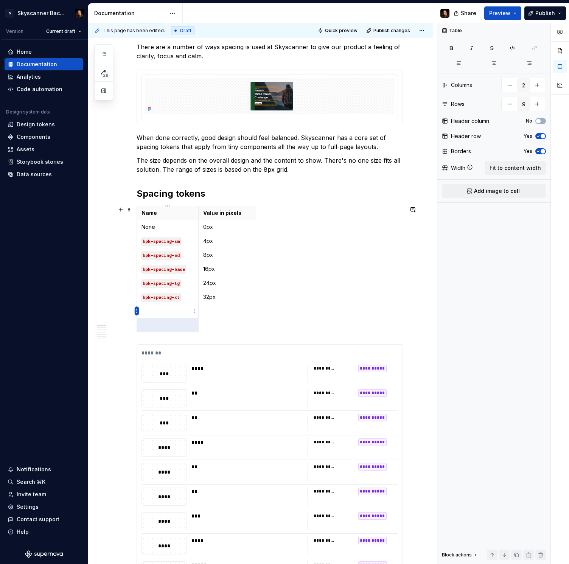
click at [137, 312] on html "S Skyscanner Backpack Version Current draft Home Documentation Analytics Code a…" at bounding box center [284, 282] width 569 height 564
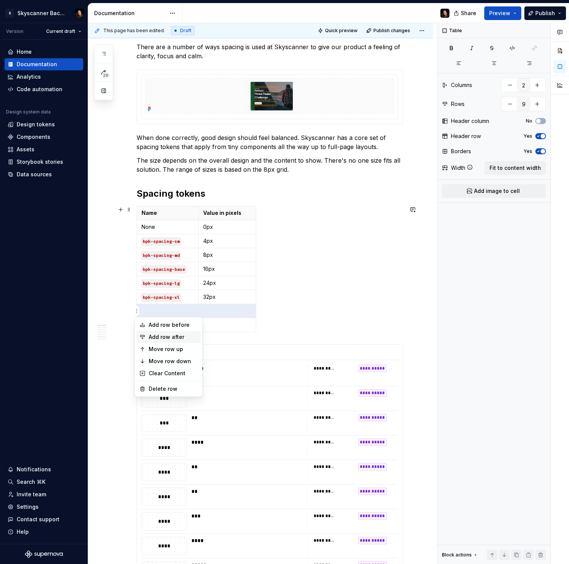
click at [165, 335] on div "Add row after" at bounding box center [173, 338] width 49 height 8
type input "10"
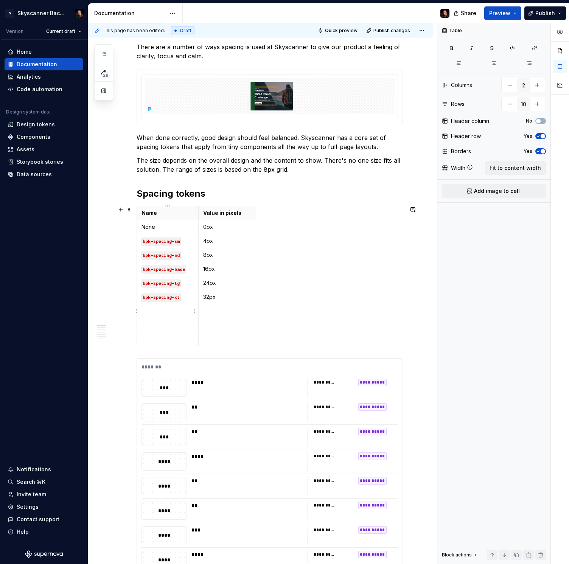
click at [170, 314] on p at bounding box center [168, 311] width 52 height 8
click at [225, 310] on p at bounding box center [227, 311] width 48 height 8
click at [226, 213] on p "Value in pixels" at bounding box center [227, 213] width 48 height 8
click at [186, 321] on td at bounding box center [168, 325] width 62 height 14
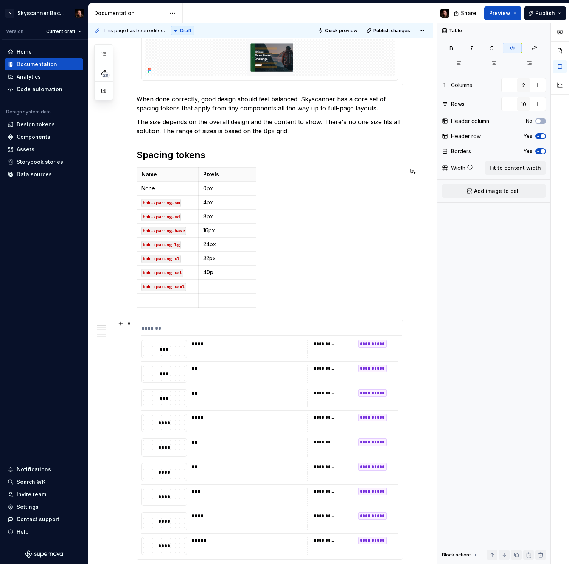
scroll to position [161, 0]
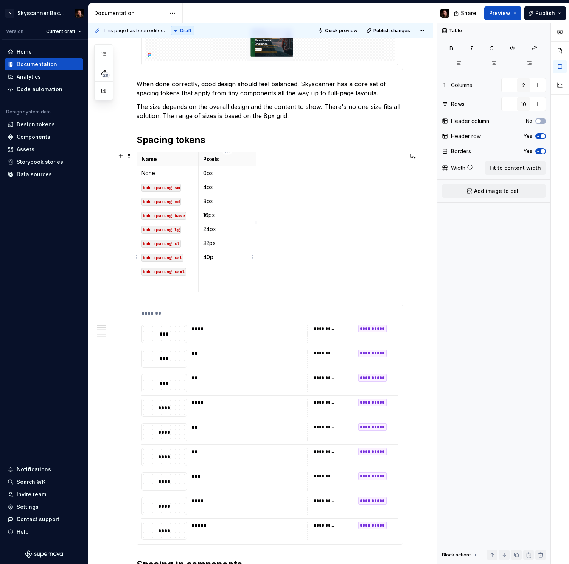
click at [215, 262] on td "40p" at bounding box center [228, 258] width 58 height 14
click at [218, 270] on p at bounding box center [227, 272] width 48 height 8
click at [222, 257] on p "40p" at bounding box center [227, 258] width 48 height 8
click at [216, 270] on p at bounding box center [227, 272] width 48 height 8
click at [171, 286] on p at bounding box center [168, 286] width 52 height 8
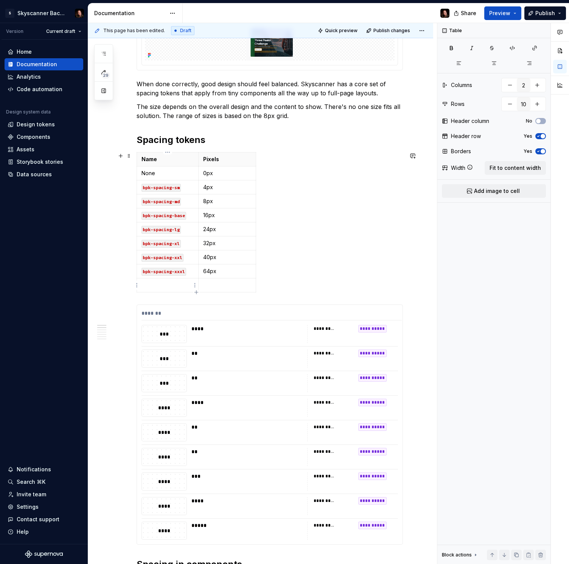
click at [176, 284] on p at bounding box center [168, 286] width 52 height 8
click at [208, 285] on p at bounding box center [227, 286] width 48 height 8
click at [128, 309] on span at bounding box center [129, 308] width 6 height 11
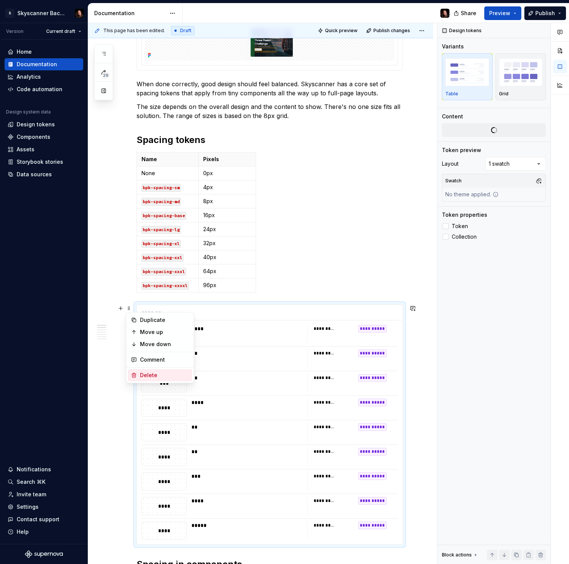
click at [159, 373] on div "Delete" at bounding box center [164, 376] width 49 height 8
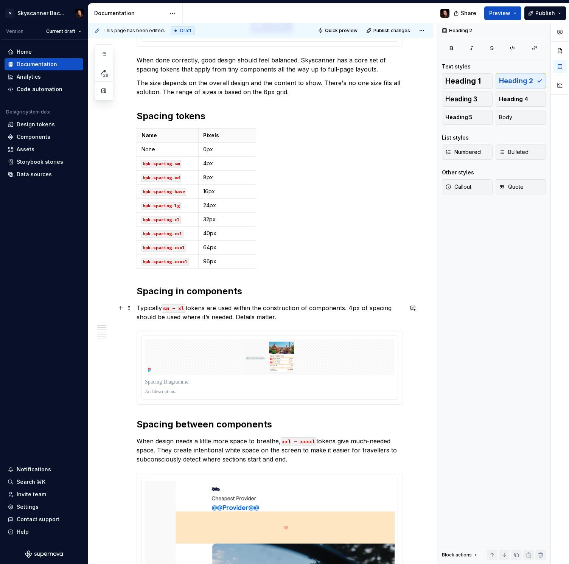
scroll to position [223, 0]
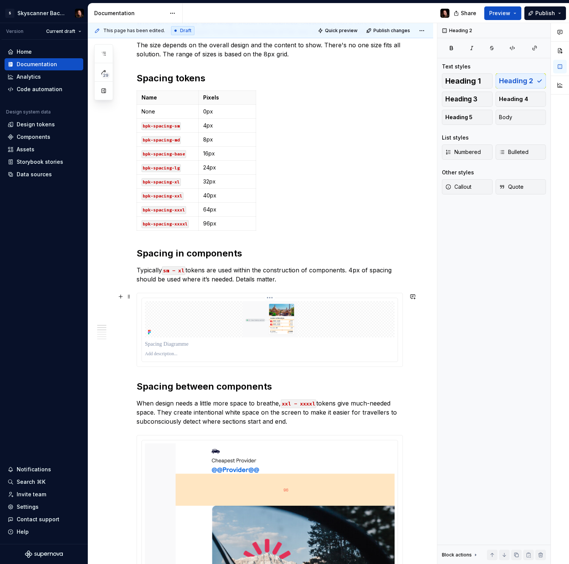
click at [303, 312] on img at bounding box center [270, 319] width 250 height 36
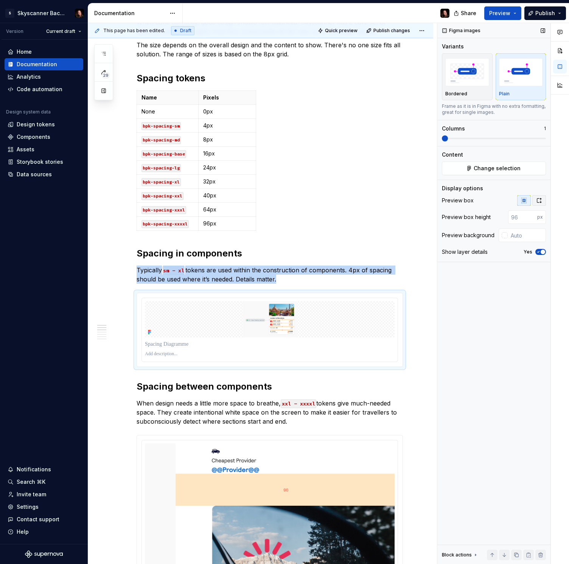
click at [538, 200] on icon "button" at bounding box center [540, 200] width 4 height 5
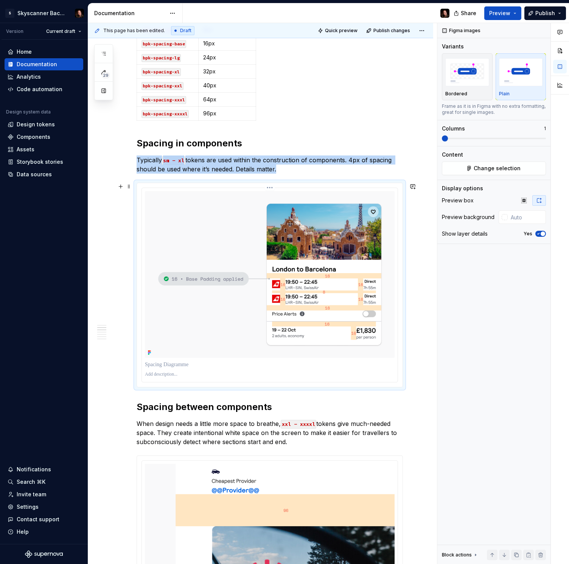
scroll to position [314, 0]
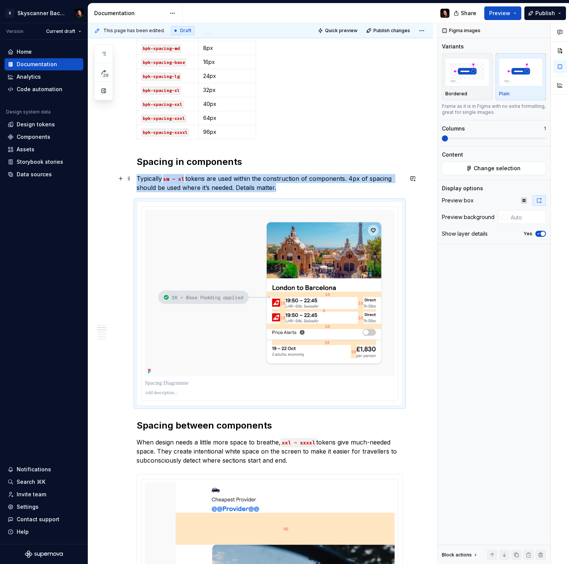
click at [293, 186] on p "Typically sm – xl tokens are used within the construction of components. 4px of…" at bounding box center [270, 183] width 267 height 18
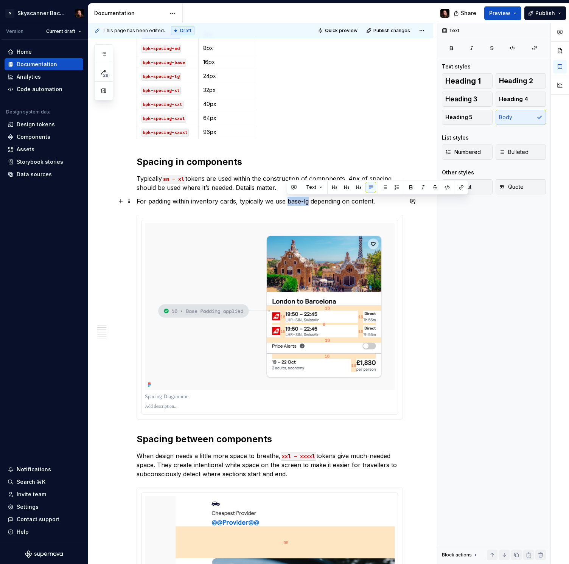
drag, startPoint x: 300, startPoint y: 201, endPoint x: 287, endPoint y: 201, distance: 12.5
click at [287, 201] on p "For padding within inventory cards, typically we use base-lg depending on conte…" at bounding box center [270, 201] width 267 height 9
click at [313, 187] on span "Text" at bounding box center [311, 187] width 10 height 6
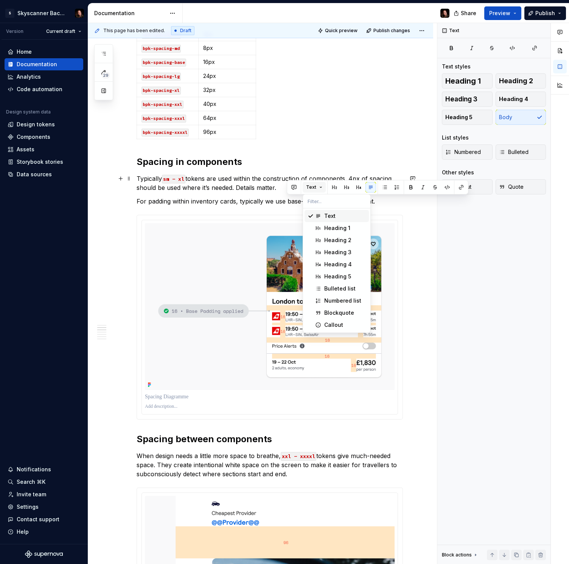
click at [321, 187] on button "Text" at bounding box center [314, 187] width 23 height 11
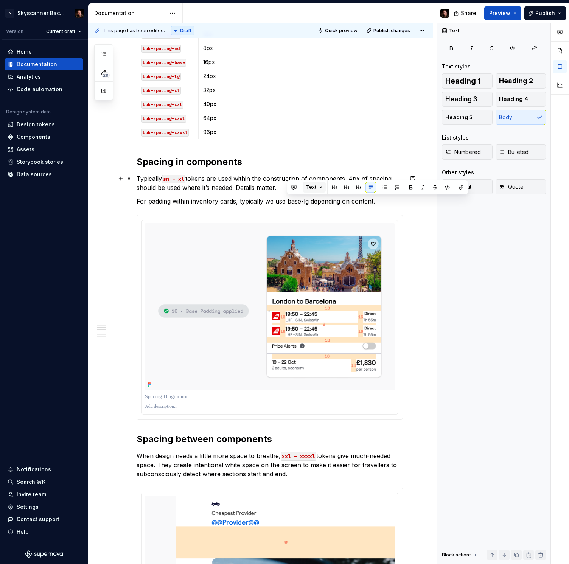
click at [321, 187] on button "Text" at bounding box center [314, 187] width 23 height 11
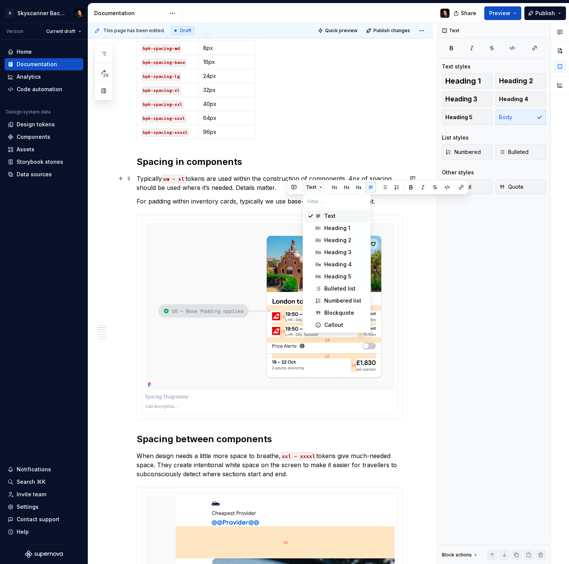
click at [321, 187] on button "Text" at bounding box center [314, 187] width 23 height 11
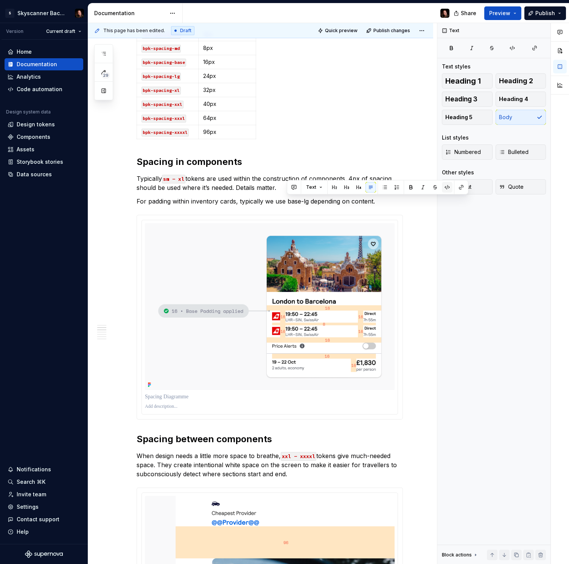
click at [446, 187] on button "button" at bounding box center [447, 187] width 11 height 11
click at [391, 204] on p "For padding within inventory cards, typically we use base-lg depending on conte…" at bounding box center [270, 201] width 267 height 9
click at [137, 201] on p "For padding within inventory cards, typically we use base-lg depending on conte…" at bounding box center [270, 201] width 267 height 9
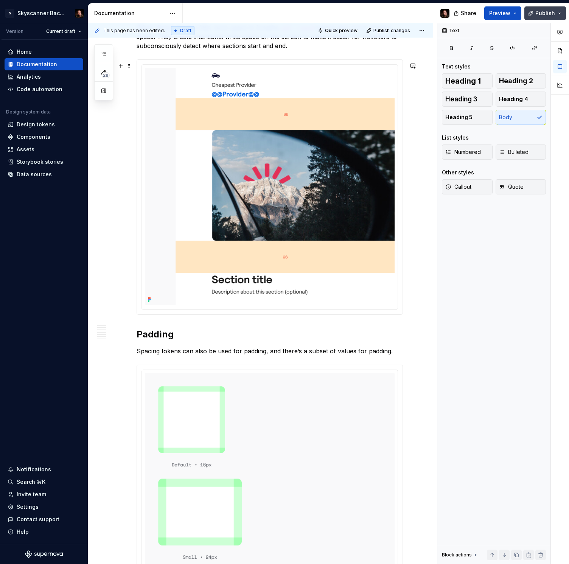
scroll to position [739, 0]
click at [359, 353] on p "Spacing tokens can also be used for padding, and there’s a subset of values for…" at bounding box center [270, 350] width 267 height 9
click at [397, 356] on p "Spacing tokens can also be used for padding, and there’s a subset of values for…" at bounding box center [270, 350] width 267 height 9
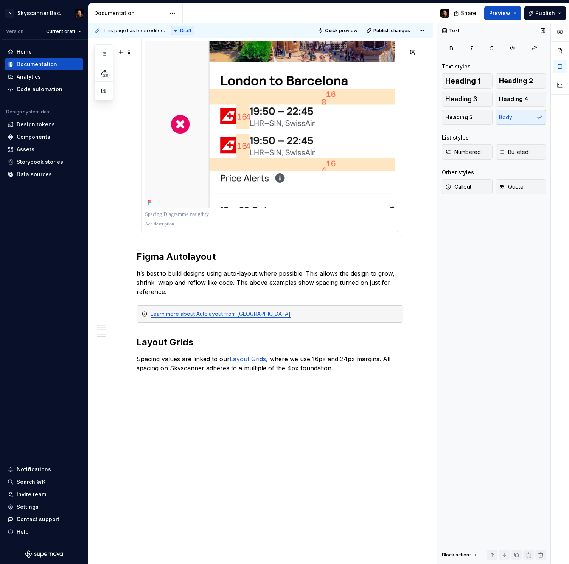
scroll to position [1893, 0]
drag, startPoint x: 204, startPoint y: 288, endPoint x: 236, endPoint y: 285, distance: 32.0
click at [236, 285] on p "It’s best to build designs using auto-layout where possible. This allows the de…" at bounding box center [270, 282] width 267 height 27
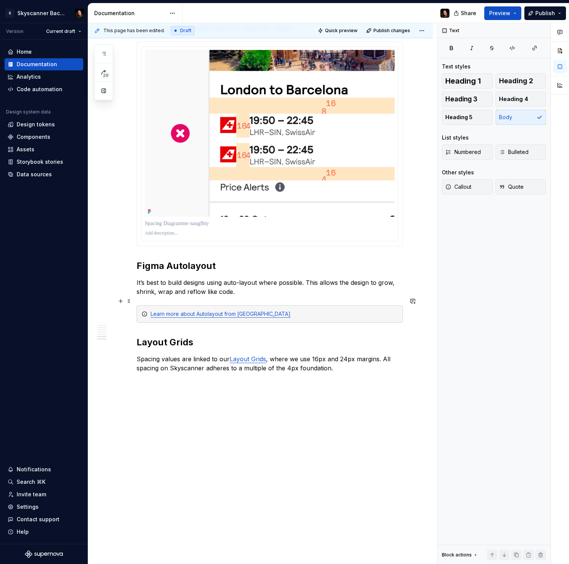
scroll to position [1885, 0]
click at [186, 268] on h2 "Figma Autolayout" at bounding box center [270, 266] width 267 height 12
click at [172, 343] on h2 "Layout Grids" at bounding box center [270, 343] width 267 height 12
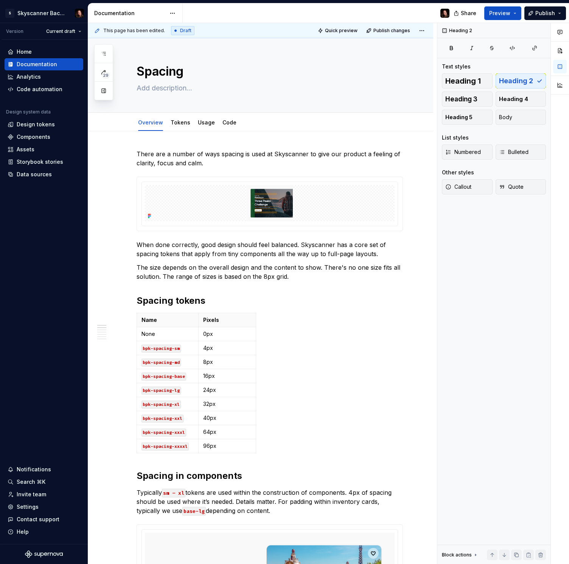
scroll to position [1706, 0]
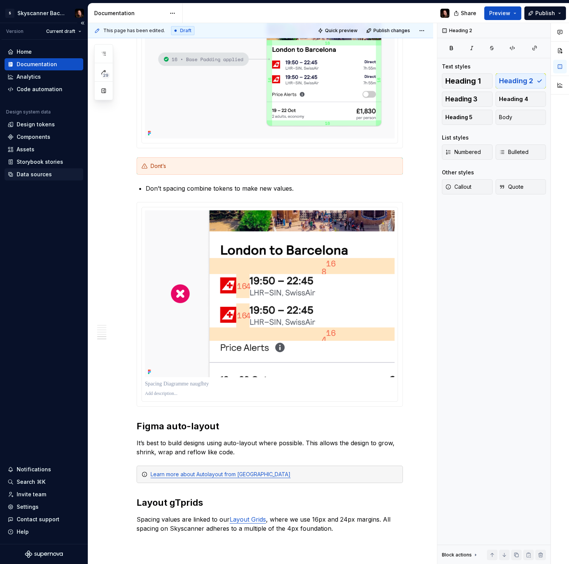
click at [36, 176] on div "Data sources" at bounding box center [34, 175] width 35 height 8
type textarea "*"
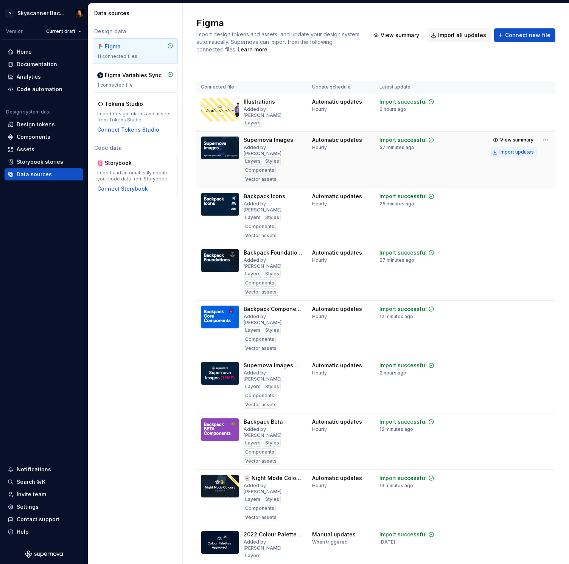
click at [514, 149] on div "Import updates" at bounding box center [517, 152] width 34 height 6
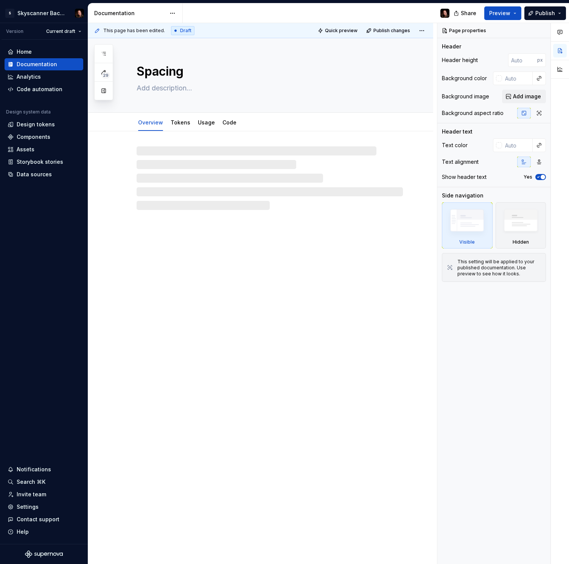
click at [310, 181] on div at bounding box center [270, 179] width 267 height 64
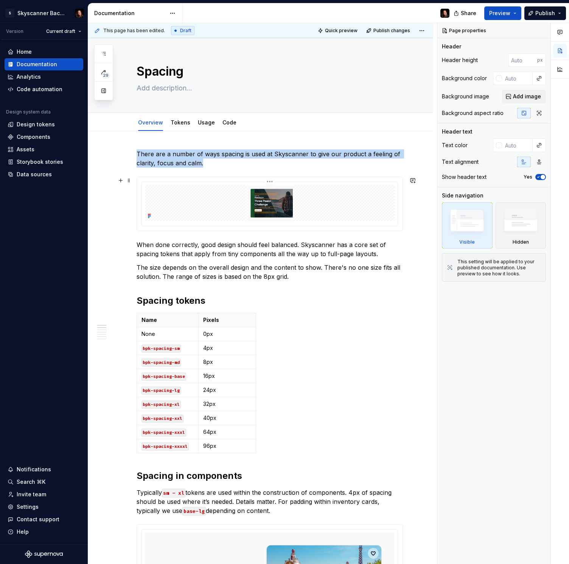
click at [291, 203] on img at bounding box center [270, 203] width 250 height 36
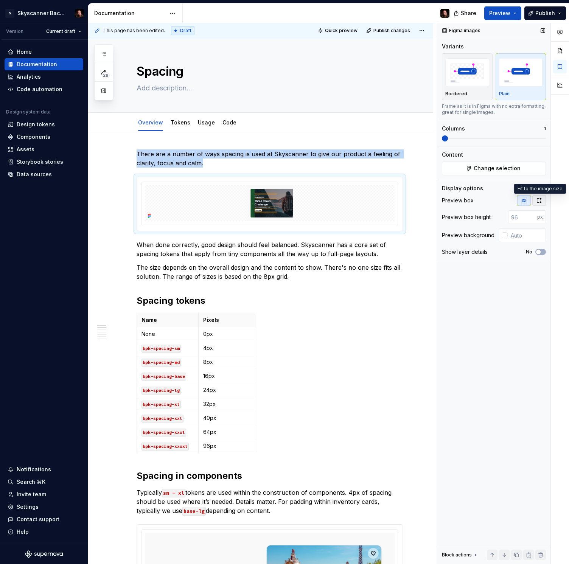
click at [540, 202] on icon "button" at bounding box center [540, 200] width 4 height 5
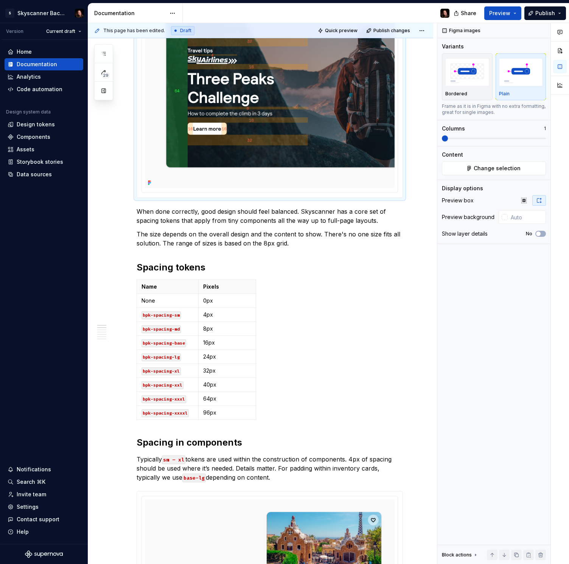
scroll to position [279, 0]
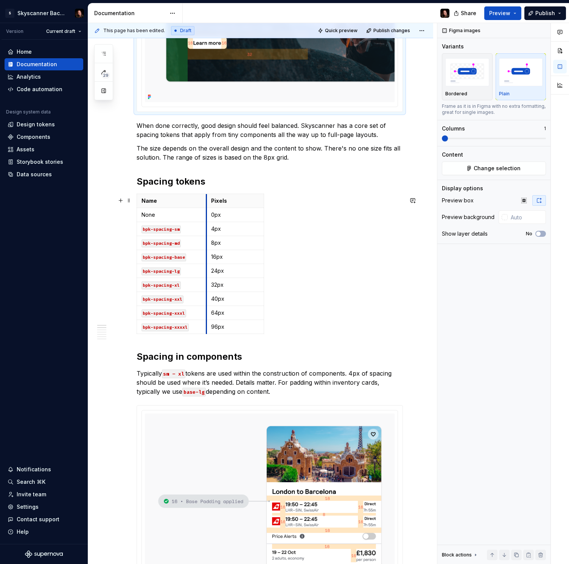
drag, startPoint x: 199, startPoint y: 204, endPoint x: 227, endPoint y: 204, distance: 28.0
click at [207, 204] on th "Pixels" at bounding box center [236, 201] width 58 height 14
drag, startPoint x: 264, startPoint y: 203, endPoint x: 274, endPoint y: 206, distance: 10.7
click at [321, 209] on div "Name Pixels None 0px bpk-spacing-sm 4px bpk-spacing-md 8px bpk-spacing-base 16p…" at bounding box center [270, 265] width 267 height 143
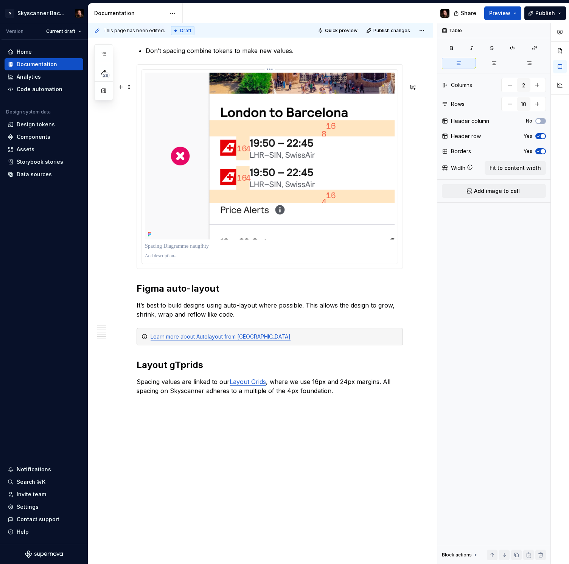
scroll to position [2006, 0]
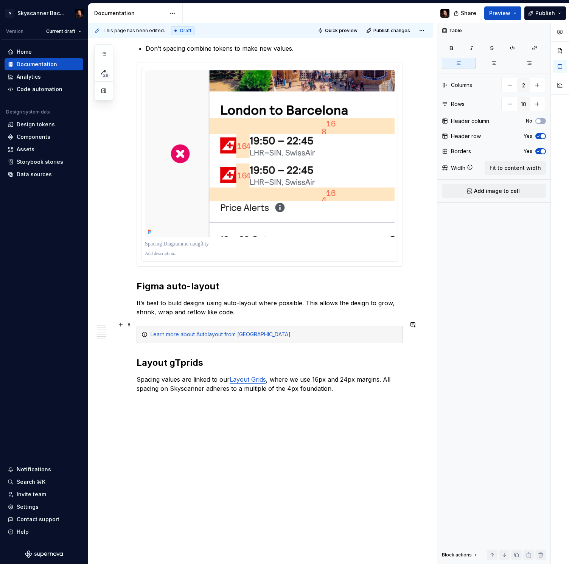
click at [279, 317] on p "It’s best to build designs using auto-layout where possible. This allows the de…" at bounding box center [270, 308] width 267 height 18
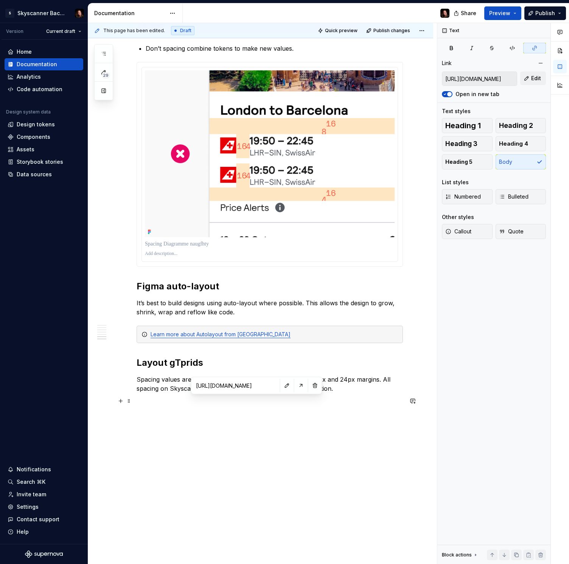
click at [245, 384] on link "Layout Grids" at bounding box center [248, 380] width 36 height 8
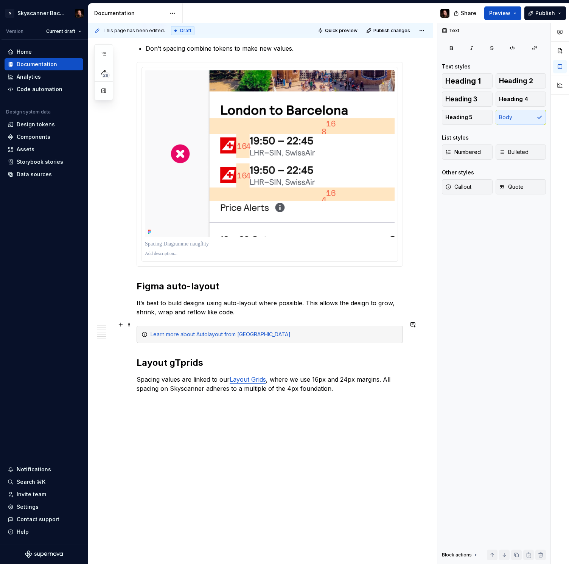
click at [242, 317] on p "It’s best to build designs using auto-layout where possible. This allows the de…" at bounding box center [270, 308] width 267 height 18
click at [272, 338] on div "Learn more about Autolayout from Figma" at bounding box center [275, 335] width 248 height 8
click at [252, 317] on p "It’s best to build designs using auto-layout where possible. This allows the de…" at bounding box center [270, 308] width 267 height 18
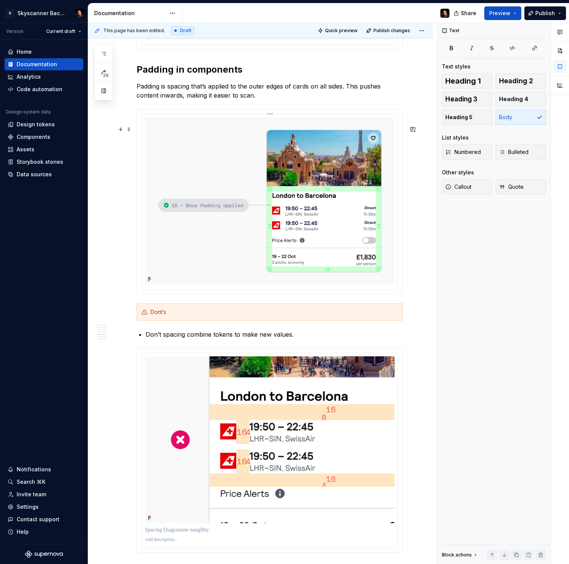
type textarea "*"
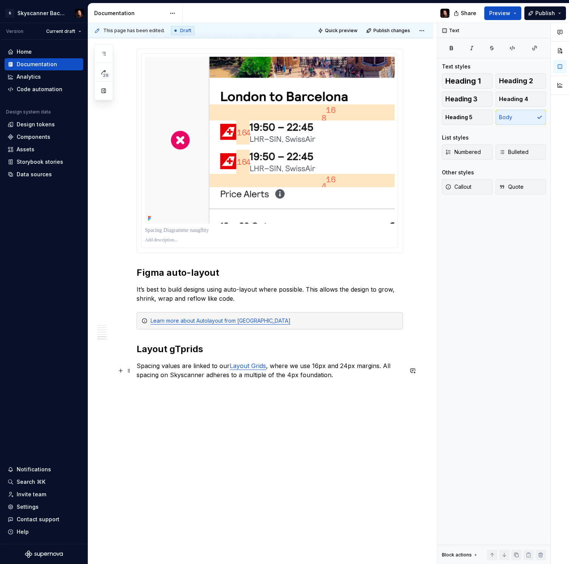
scroll to position [2048, 0]
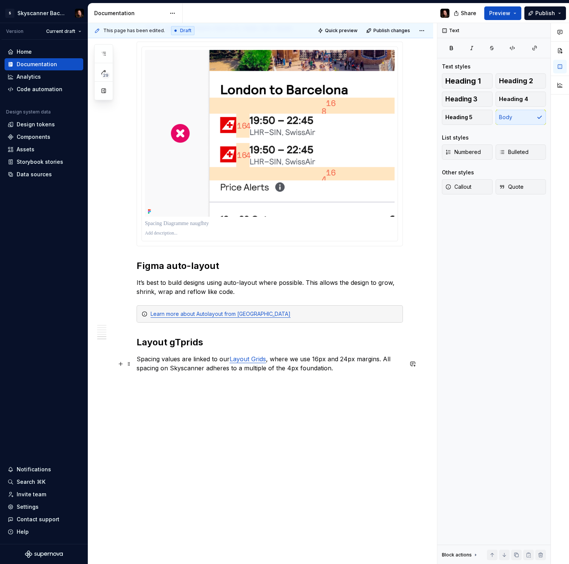
click at [176, 342] on h2 "Layout gTprids" at bounding box center [270, 343] width 267 height 12
click at [180, 341] on h2 "Layout gTprids" at bounding box center [270, 343] width 267 height 12
click at [248, 292] on p "It’s best to build designs using auto-layout where possible. This allows the de…" at bounding box center [270, 287] width 267 height 18
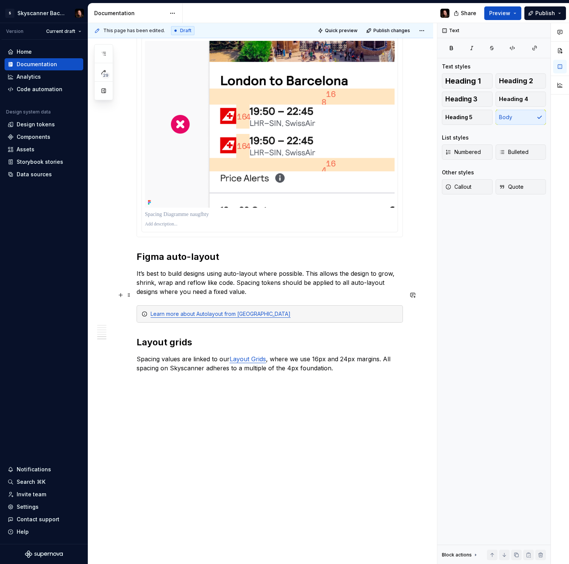
click at [242, 296] on p "It’s best to build designs using auto-layout where possible. This allows the de…" at bounding box center [270, 282] width 267 height 27
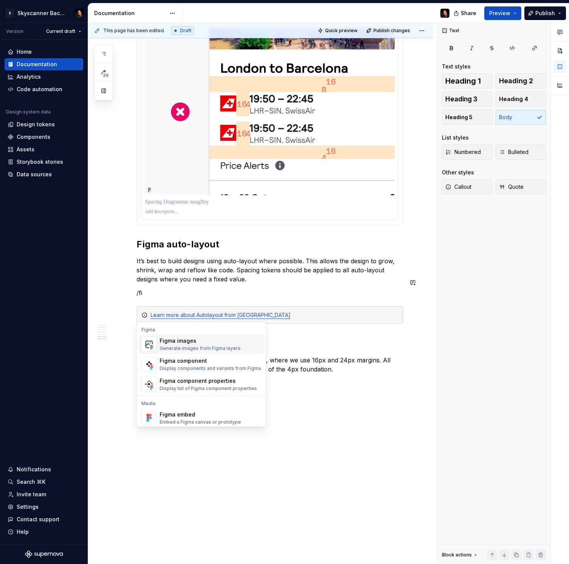
click at [230, 336] on span "Figma images Generate images from Figma layers" at bounding box center [202, 345] width 126 height 20
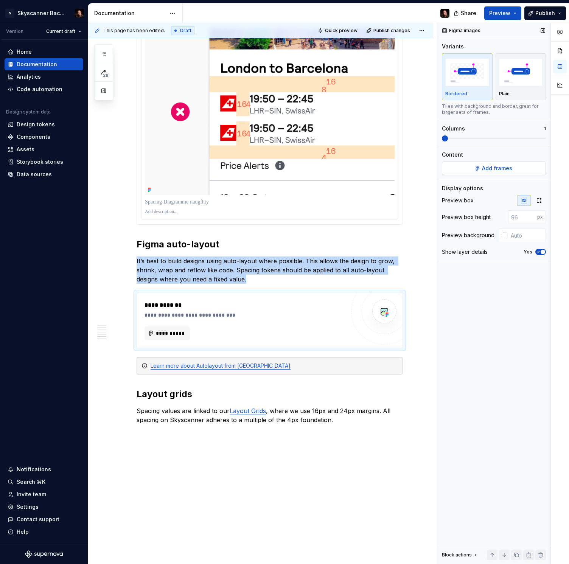
click at [511, 168] on span "Add frames" at bounding box center [497, 169] width 30 height 8
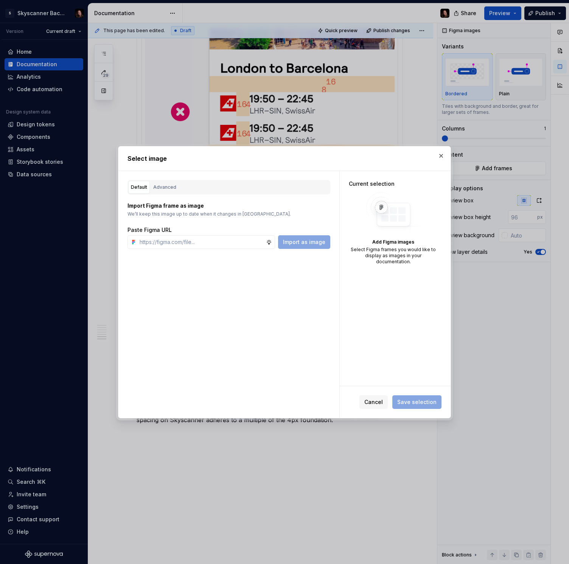
type textarea "*"
type input "https://www.figma.com/design/a0xD8Q9AS85pIEnNtBBf2s/Supernova-Images?node-id=15…"
click at [303, 240] on span "Import as image" at bounding box center [304, 243] width 42 height 8
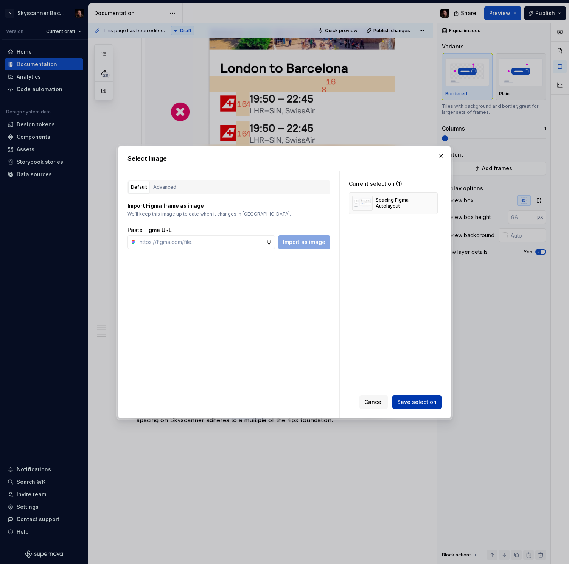
click at [430, 402] on span "Save selection" at bounding box center [417, 403] width 39 height 8
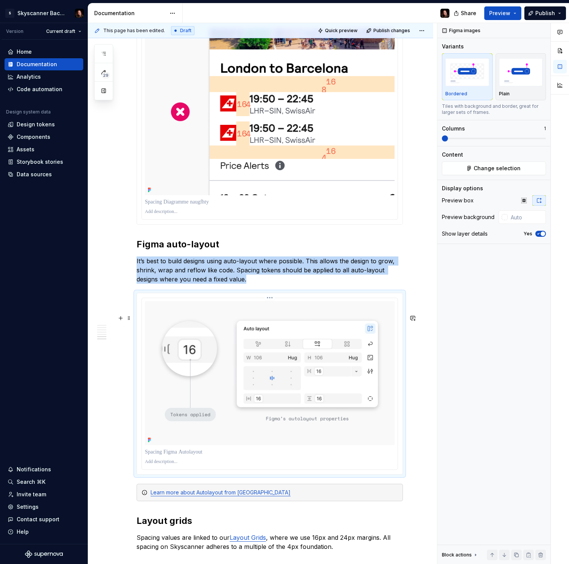
click at [344, 358] on img at bounding box center [270, 373] width 250 height 144
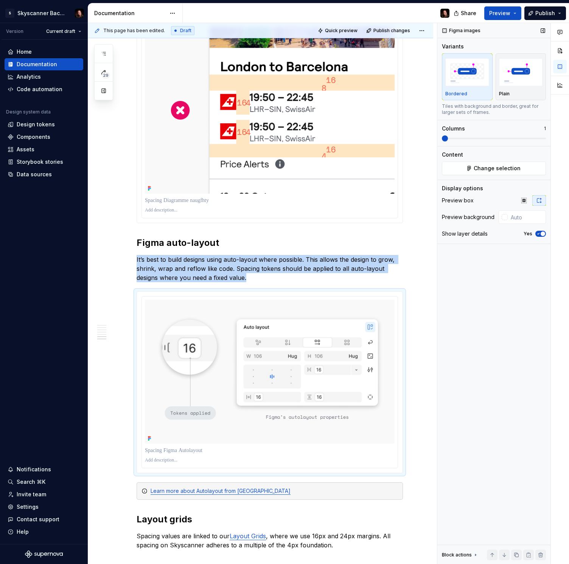
click at [540, 234] on icon "button" at bounding box center [539, 234] width 6 height 5
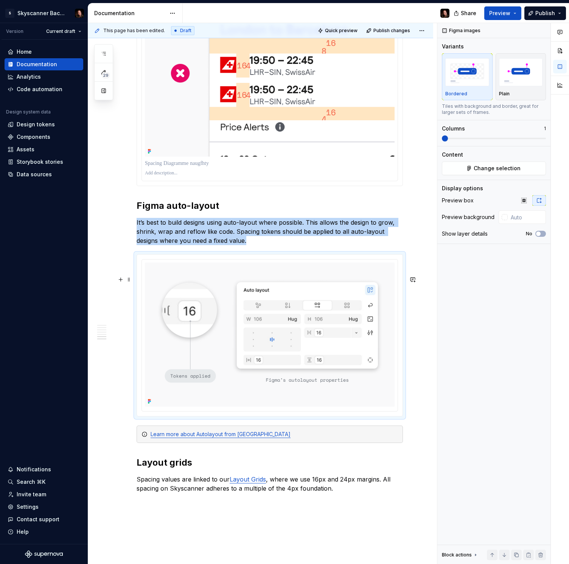
scroll to position [2087, 0]
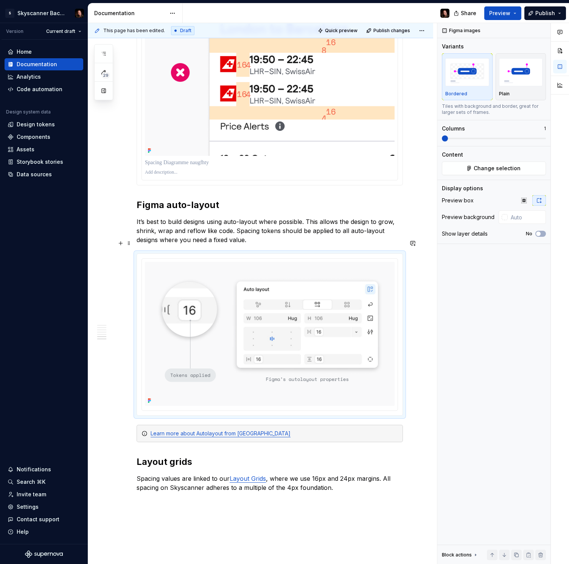
drag, startPoint x: 235, startPoint y: 263, endPoint x: 221, endPoint y: 279, distance: 22.0
click at [235, 245] on p "It’s best to build designs using auto-layout where possible. This allows the de…" at bounding box center [270, 230] width 267 height 27
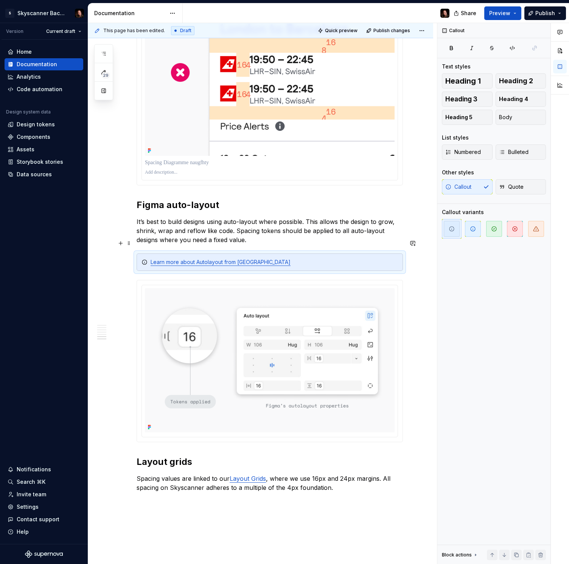
click at [259, 245] on p "It’s best to build designs using auto-layout where possible. This allows the de…" at bounding box center [270, 230] width 267 height 27
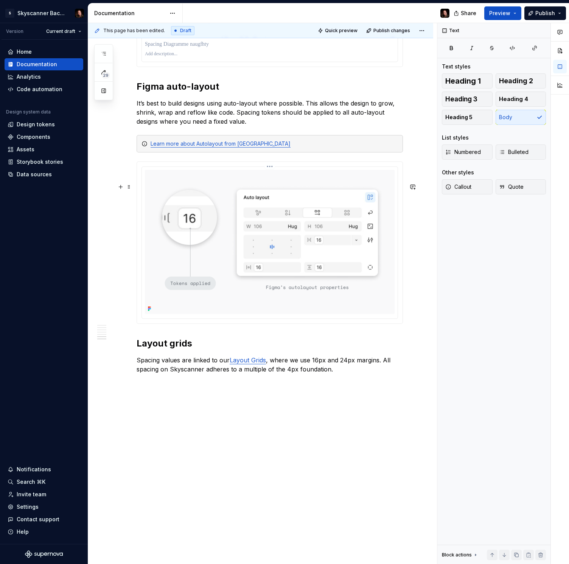
scroll to position [2215, 0]
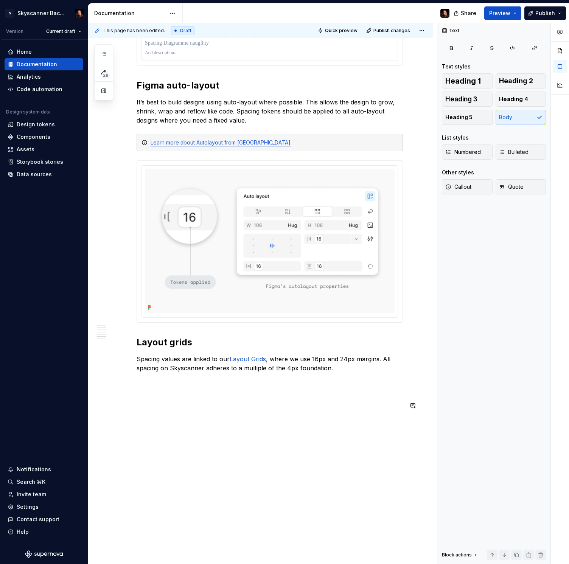
click at [168, 387] on p at bounding box center [270, 381] width 267 height 9
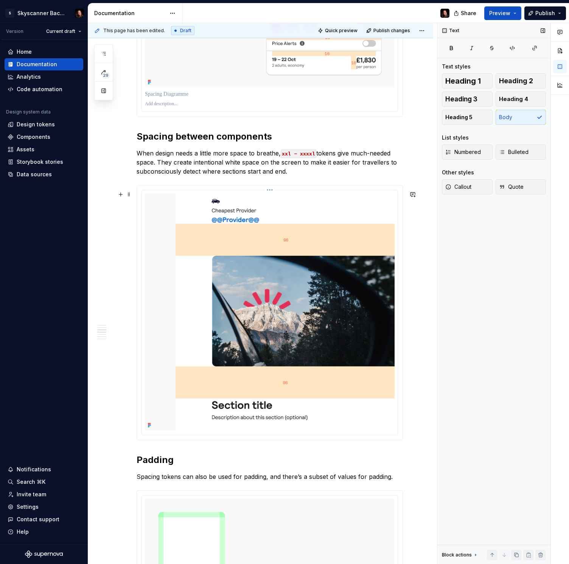
scroll to position [468, 0]
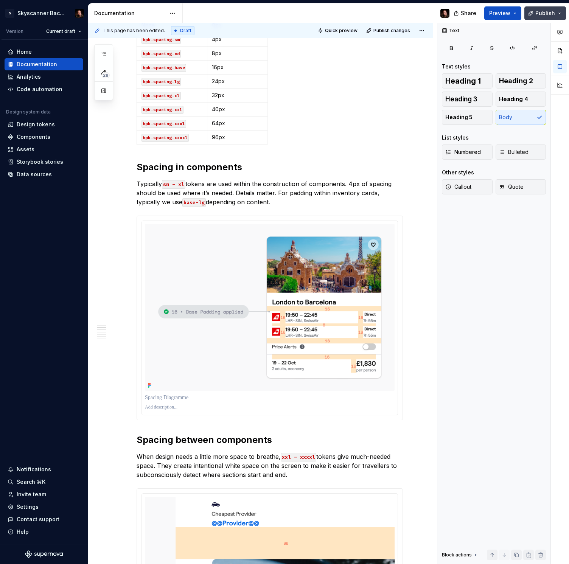
click at [545, 14] on span "Publish" at bounding box center [546, 13] width 20 height 8
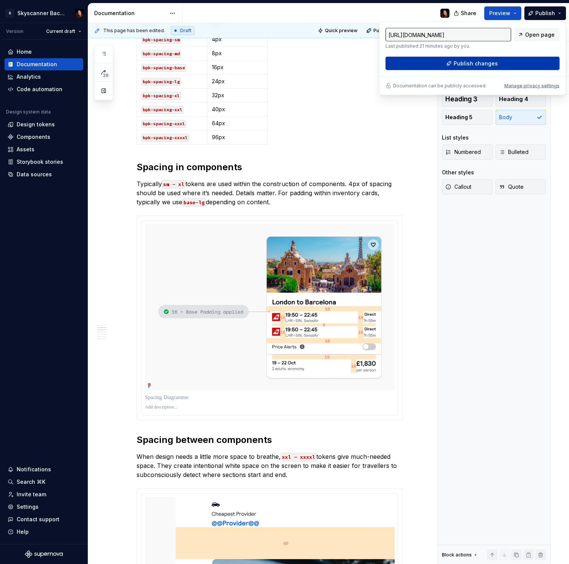
click at [512, 62] on button "Publish changes" at bounding box center [473, 64] width 174 height 14
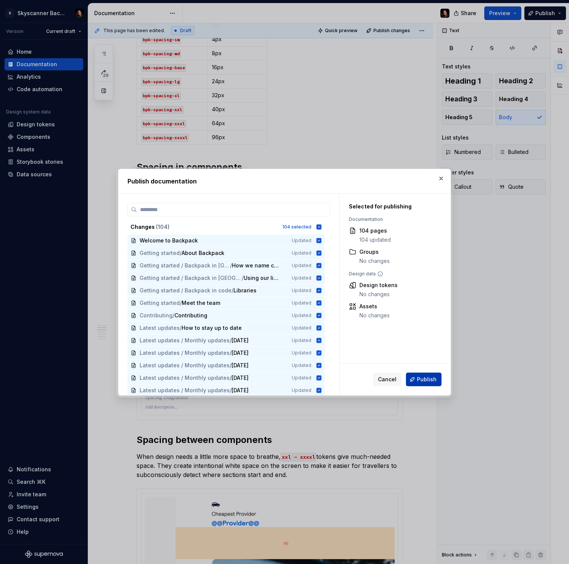
click at [426, 379] on span "Publish" at bounding box center [427, 380] width 20 height 8
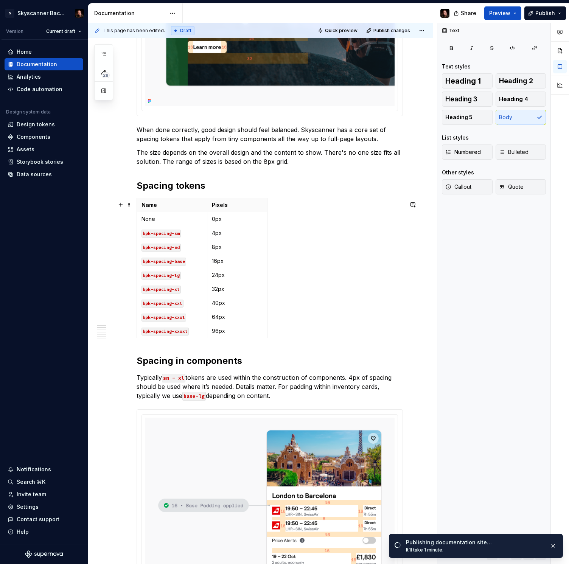
scroll to position [275, 0]
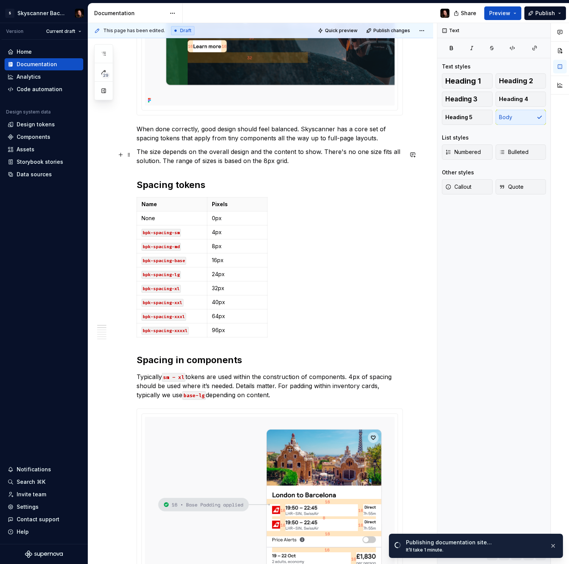
click at [267, 162] on p "The size depends on the overall design and the content to show. There's no one …" at bounding box center [270, 156] width 267 height 18
click at [554, 546] on button "button" at bounding box center [554, 546] width 10 height 11
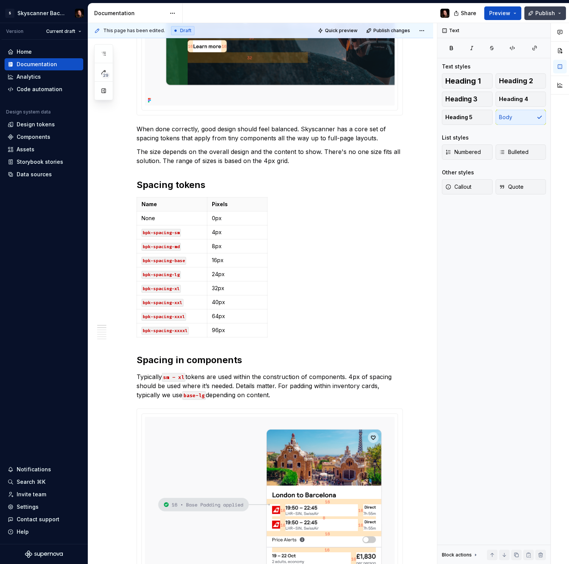
click at [548, 17] on button "Publish" at bounding box center [546, 13] width 42 height 14
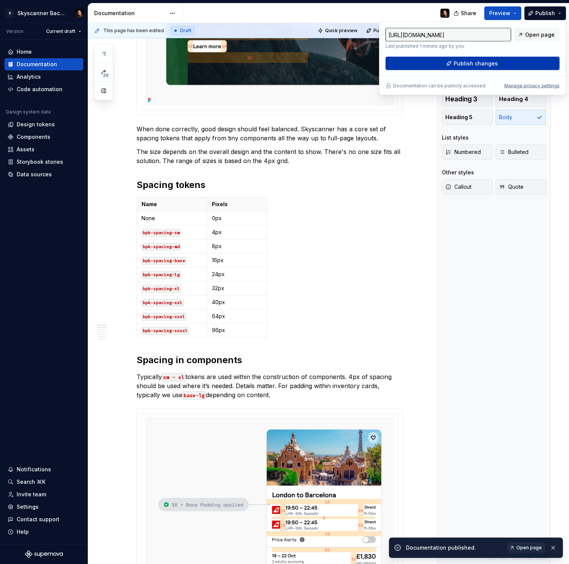
click at [477, 61] on span "Publish changes" at bounding box center [476, 64] width 44 height 8
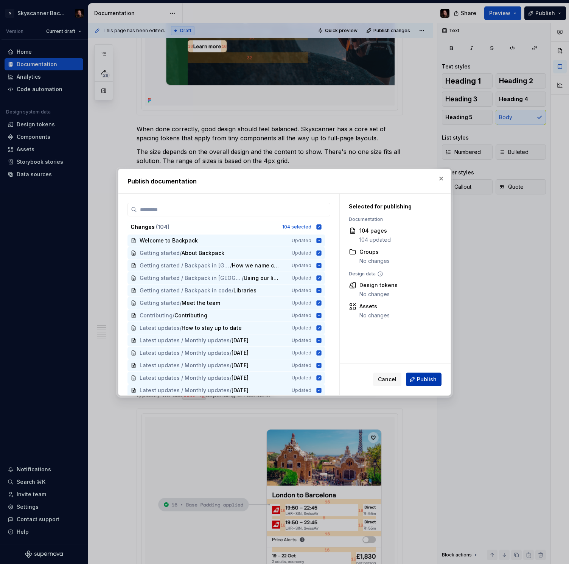
click at [424, 377] on span "Publish" at bounding box center [427, 380] width 20 height 8
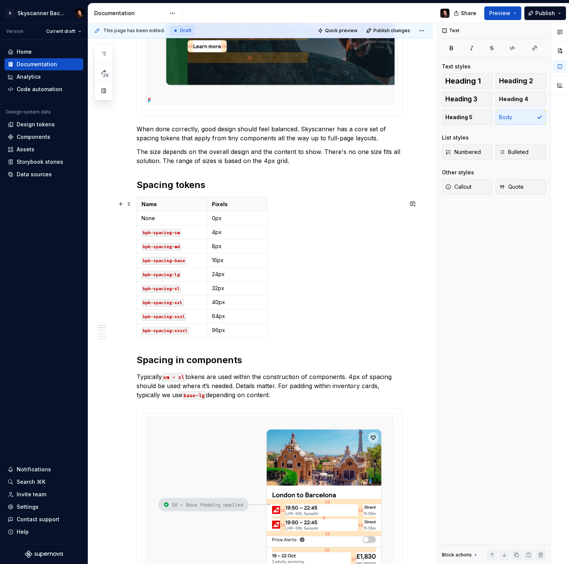
drag, startPoint x: 276, startPoint y: 336, endPoint x: 284, endPoint y: 342, distance: 9.7
click at [276, 337] on div "Name Pixels None 0px bpk-spacing-sm 4px bpk-spacing-md 8px bpk-spacing-base 16p…" at bounding box center [270, 268] width 267 height 143
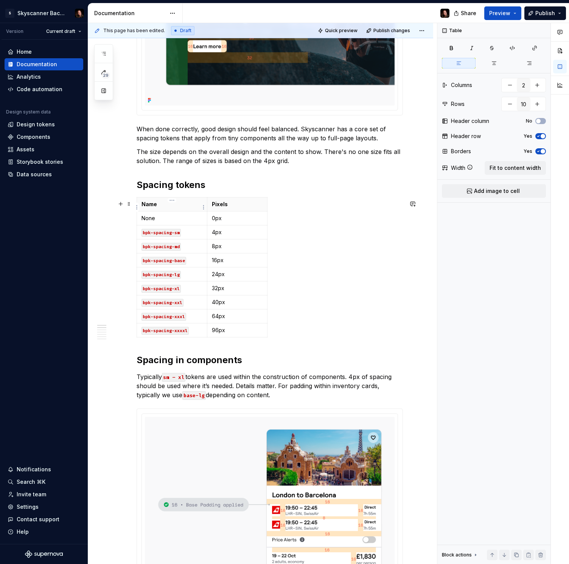
drag, startPoint x: 295, startPoint y: 339, endPoint x: 142, endPoint y: 204, distance: 204.1
click at [142, 204] on div "Name Pixels None 0px bpk-spacing-sm 4px bpk-spacing-md 8px bpk-spacing-base 16p…" at bounding box center [270, 268] width 267 height 143
click at [131, 204] on span at bounding box center [129, 204] width 6 height 11
click at [131, 203] on span at bounding box center [129, 204] width 6 height 11
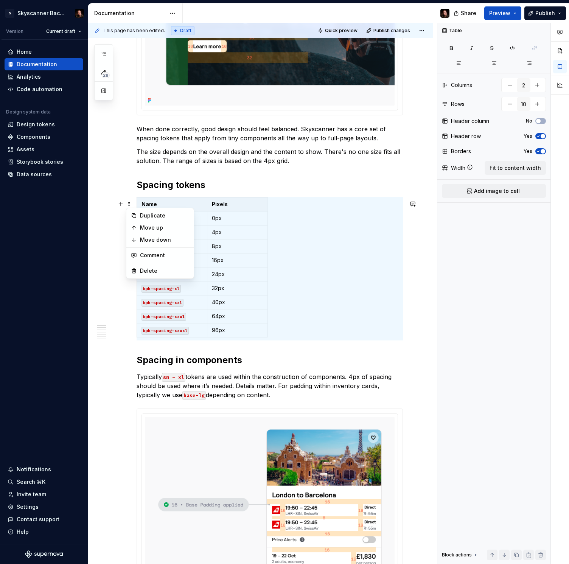
click at [319, 189] on h2 "Spacing tokens" at bounding box center [270, 185] width 267 height 12
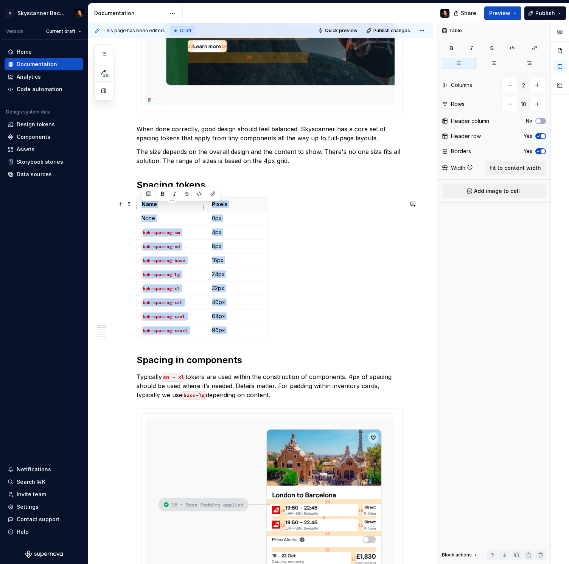
drag, startPoint x: 138, startPoint y: 362, endPoint x: 138, endPoint y: 201, distance: 160.9
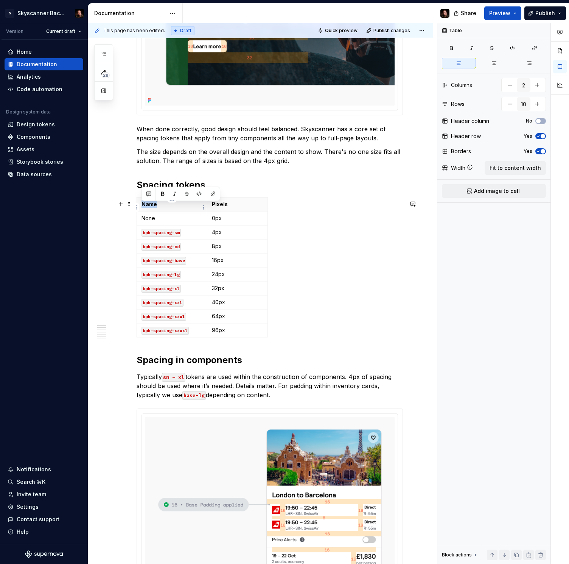
copy p "Name"
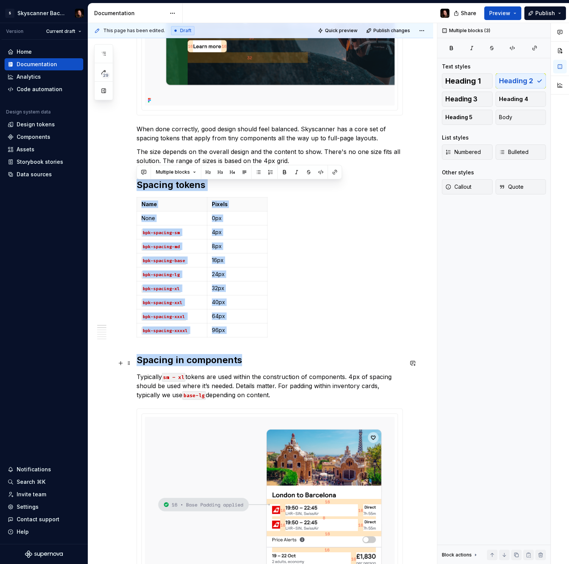
drag, startPoint x: 137, startPoint y: 186, endPoint x: 267, endPoint y: 360, distance: 216.9
copy div "Spacing tokens Name Pixels None 0px bpk-spacing-sm 4px bpk-spacing-md 8px bpk-s…"
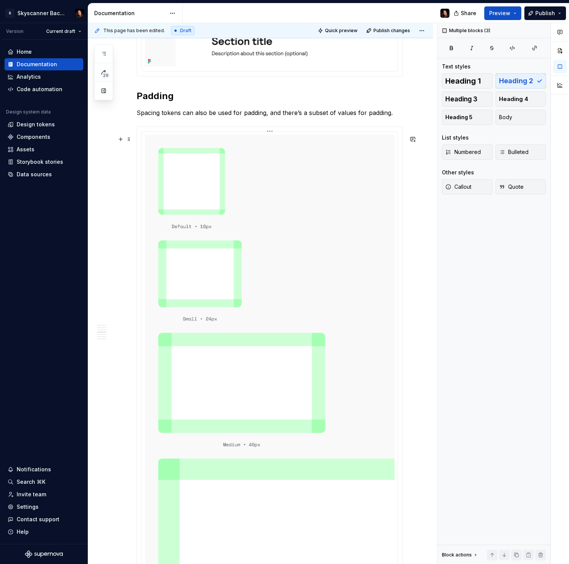
scroll to position [1124, 0]
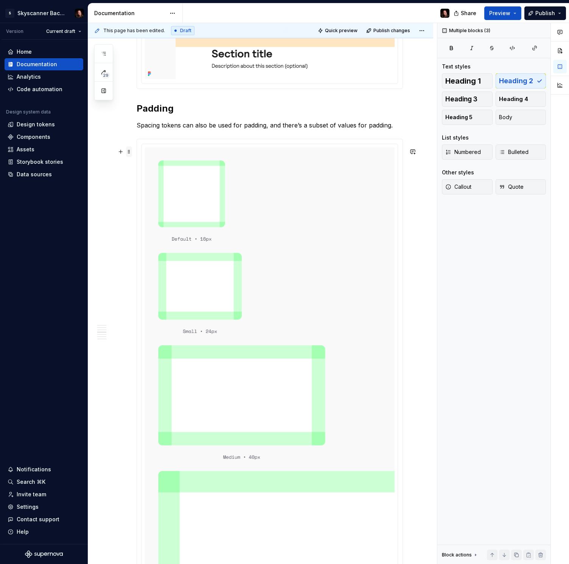
click at [131, 153] on span at bounding box center [129, 152] width 6 height 11
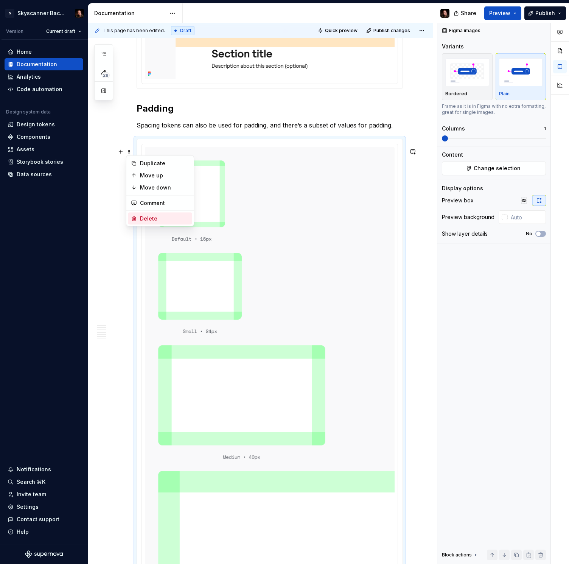
click at [151, 217] on div "Delete" at bounding box center [164, 219] width 49 height 8
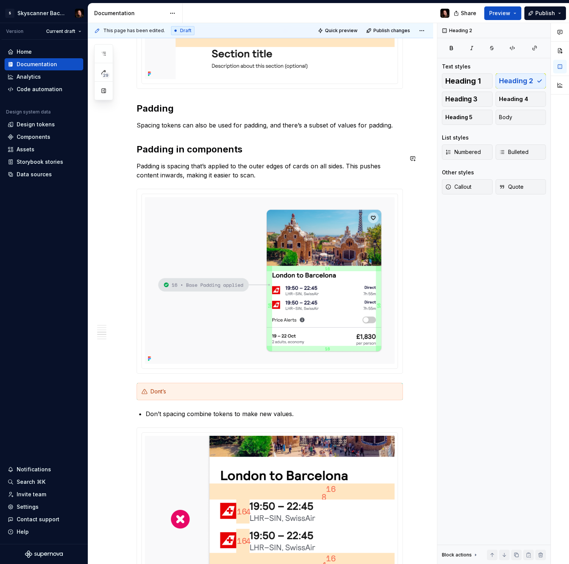
scroll to position [1123, 0]
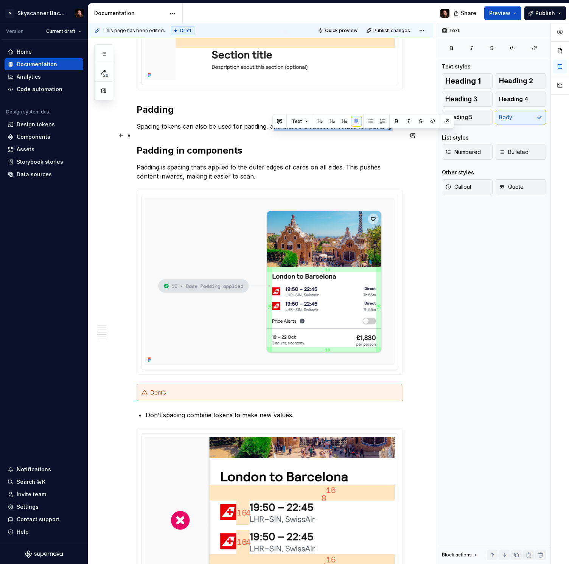
drag, startPoint x: 395, startPoint y: 136, endPoint x: 271, endPoint y: 136, distance: 123.0
click at [271, 131] on p "Spacing tokens can also be used for padding, and there’s a subset of values for…" at bounding box center [270, 126] width 267 height 9
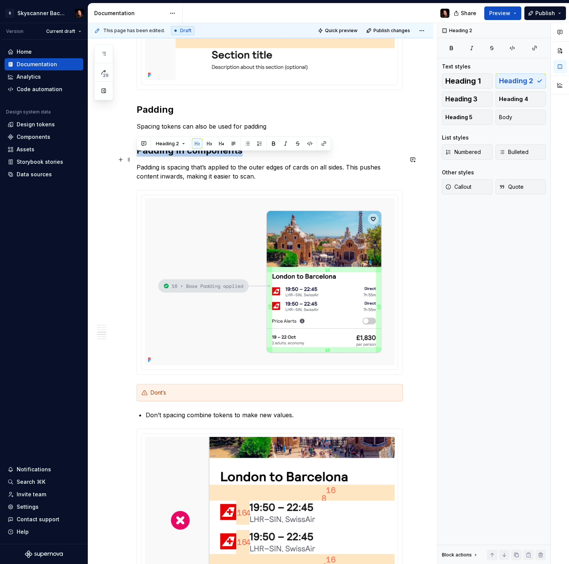
drag, startPoint x: 251, startPoint y: 160, endPoint x: 138, endPoint y: 163, distance: 112.9
click at [137, 157] on h2 "Padding in components" at bounding box center [270, 151] width 267 height 12
click at [137, 175] on p "Padding is spacing that’s applied to the outer edges of cards on all sides. Thi…" at bounding box center [270, 172] width 267 height 18
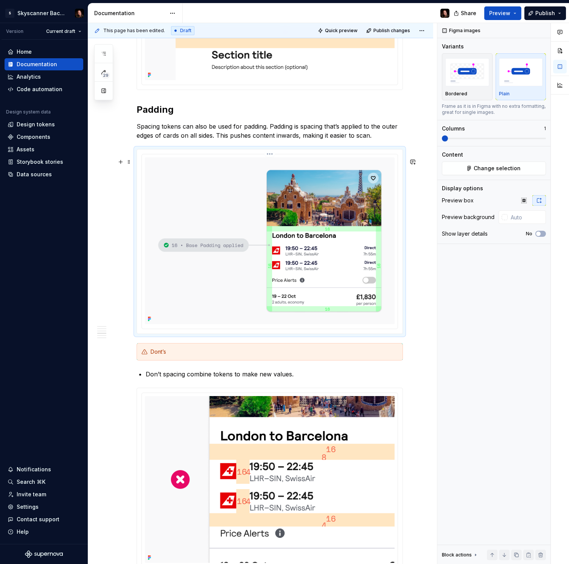
click at [341, 204] on img at bounding box center [270, 240] width 250 height 167
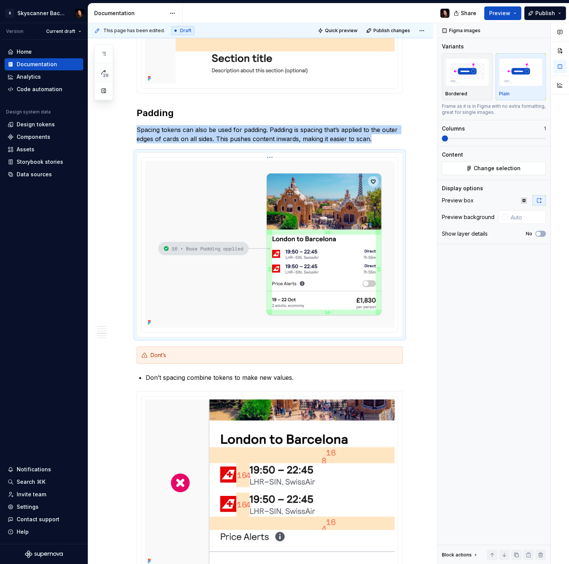
scroll to position [1120, 0]
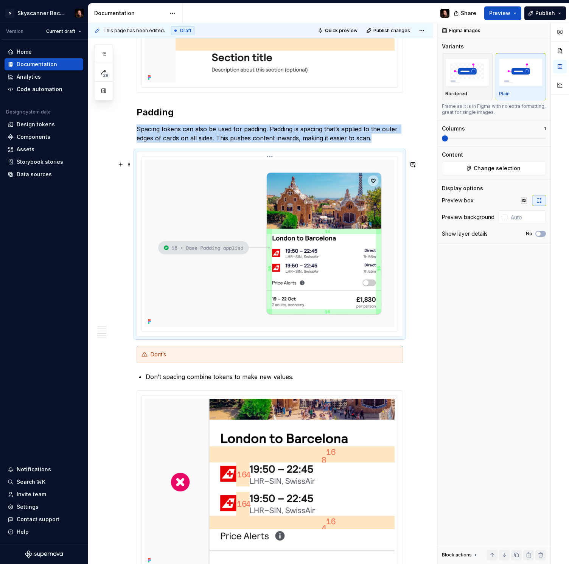
click at [353, 195] on img at bounding box center [270, 243] width 250 height 167
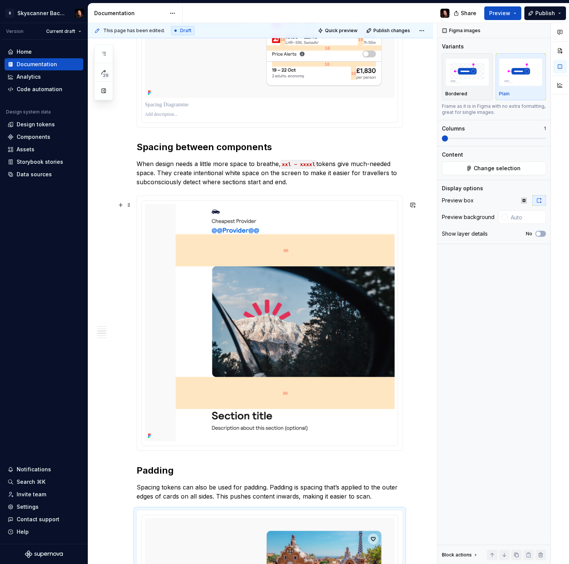
scroll to position [659, 0]
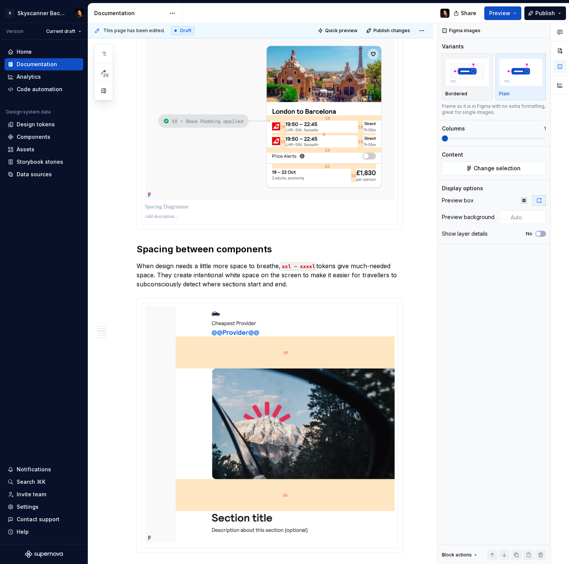
type textarea "*"
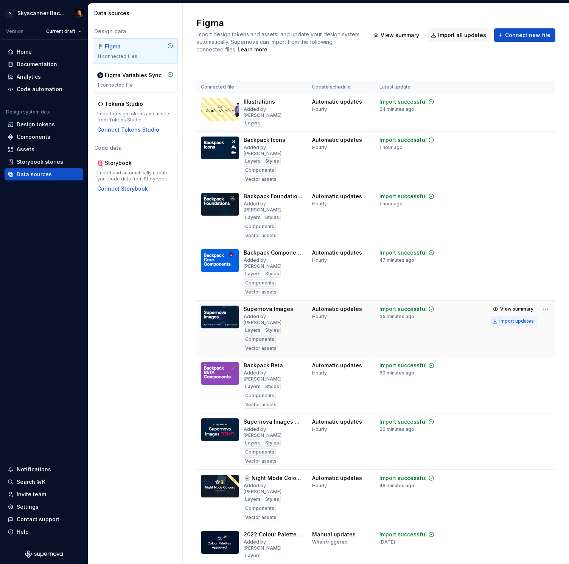
click at [512, 318] on div "Import updates" at bounding box center [517, 321] width 34 height 6
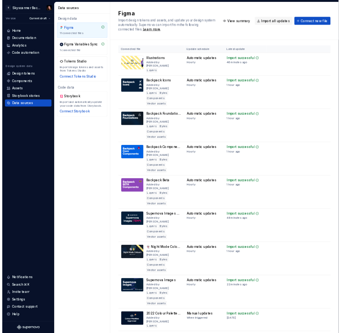
scroll to position [4, 0]
